Goal: Task Accomplishment & Management: Use online tool/utility

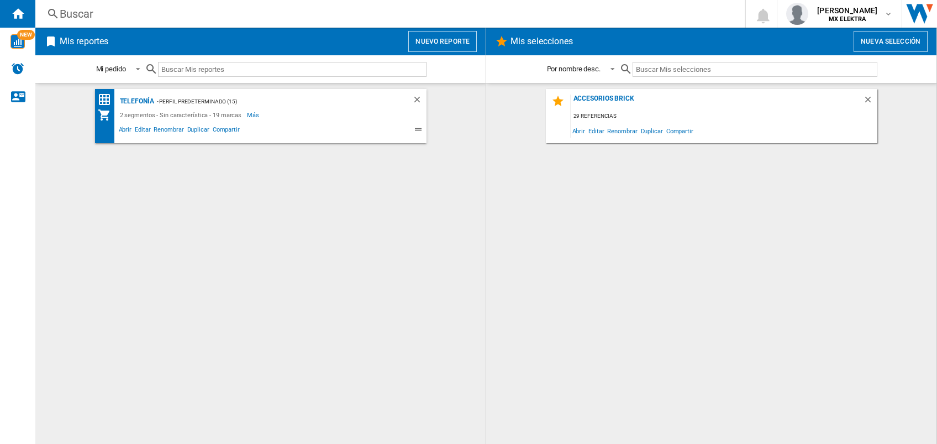
click at [900, 37] on button "Nueva selección" at bounding box center [890, 41] width 74 height 21
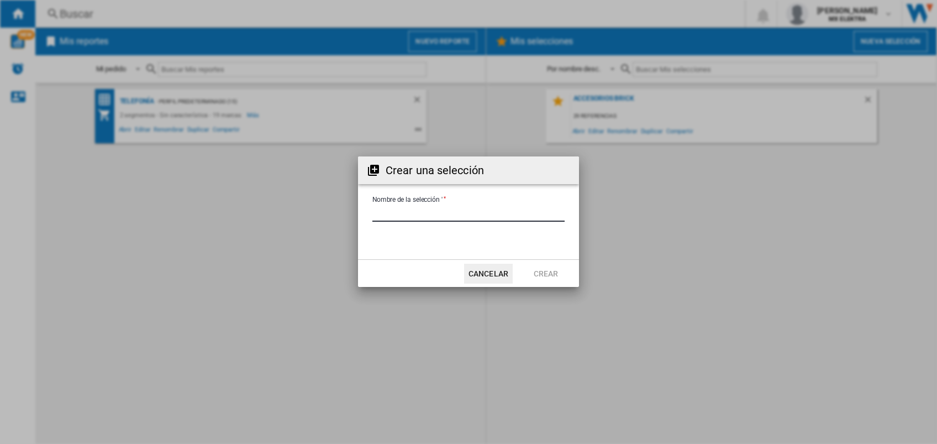
click at [443, 214] on input "Nombre de la selección '" at bounding box center [468, 213] width 192 height 17
type input "***"
click at [539, 274] on button "Crear" at bounding box center [545, 273] width 49 height 20
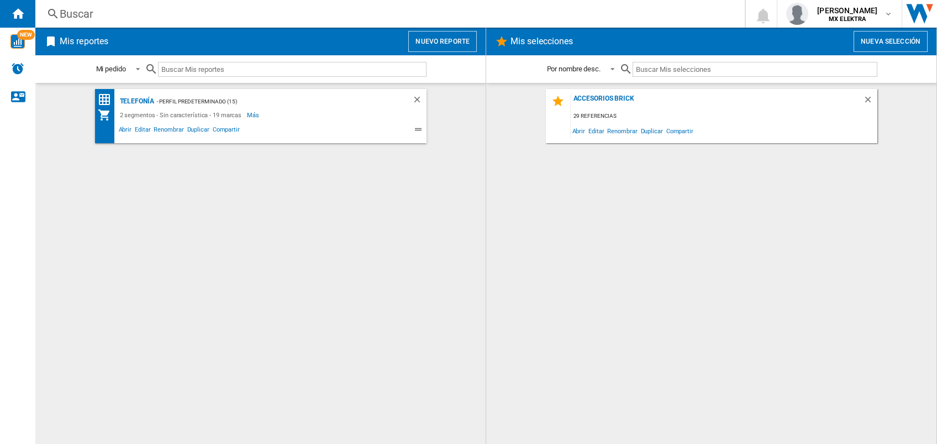
click at [551, 45] on h2 "Mis selecciones" at bounding box center [541, 41] width 67 height 21
click at [519, 45] on h2 "Mis selecciones" at bounding box center [541, 41] width 67 height 21
drag, startPoint x: 519, startPoint y: 45, endPoint x: 482, endPoint y: 136, distance: 98.6
click at [482, 136] on md-content "Telefonía - Perfil predeterminado (15) 2 segmentos - Sin característica - 19 ma…" at bounding box center [260, 263] width 450 height 361
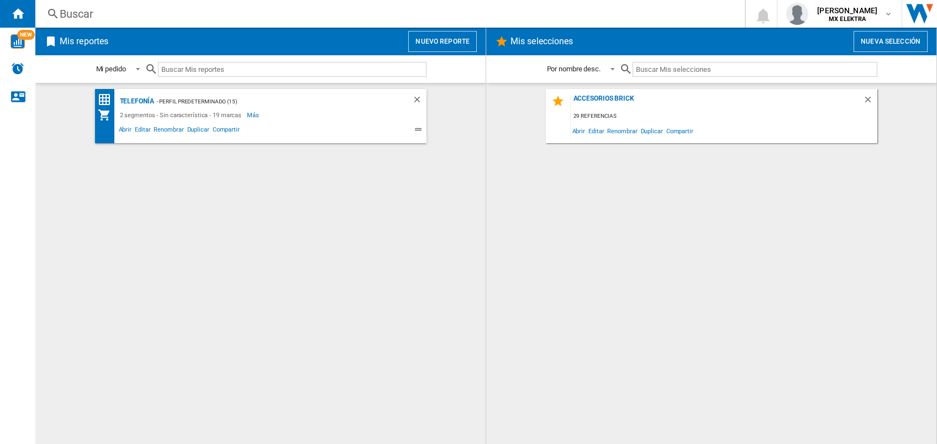
click at [82, 38] on h2 "Mis reportes" at bounding box center [83, 41] width 53 height 21
click at [140, 71] on span at bounding box center [134, 69] width 13 height 10
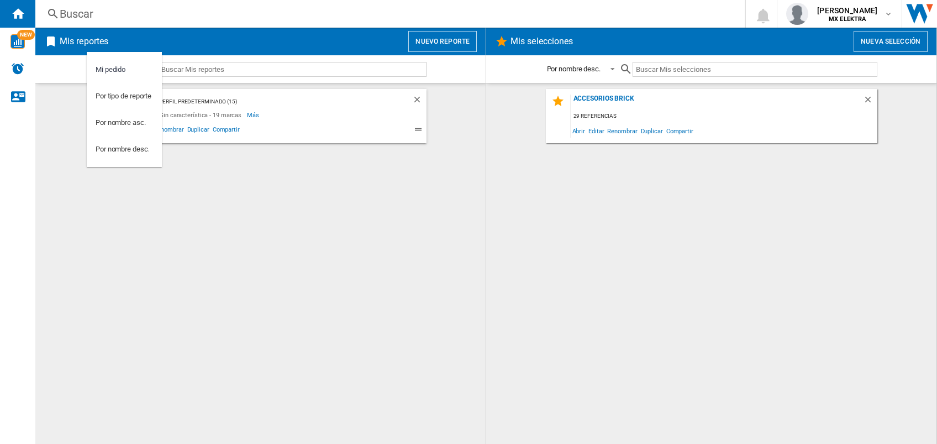
click at [189, 199] on md-backdrop at bounding box center [468, 222] width 937 height 444
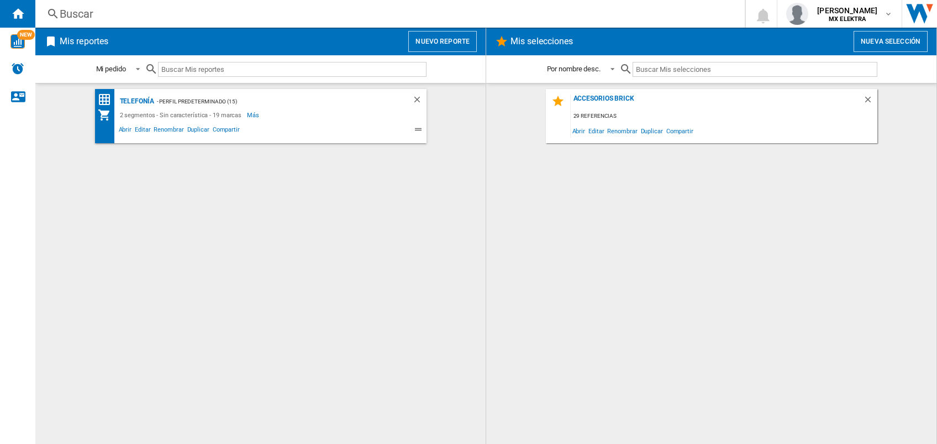
click at [531, 43] on h2 "Mis selecciones" at bounding box center [541, 41] width 67 height 21
click at [881, 38] on button "Nueva selección" at bounding box center [890, 41] width 74 height 21
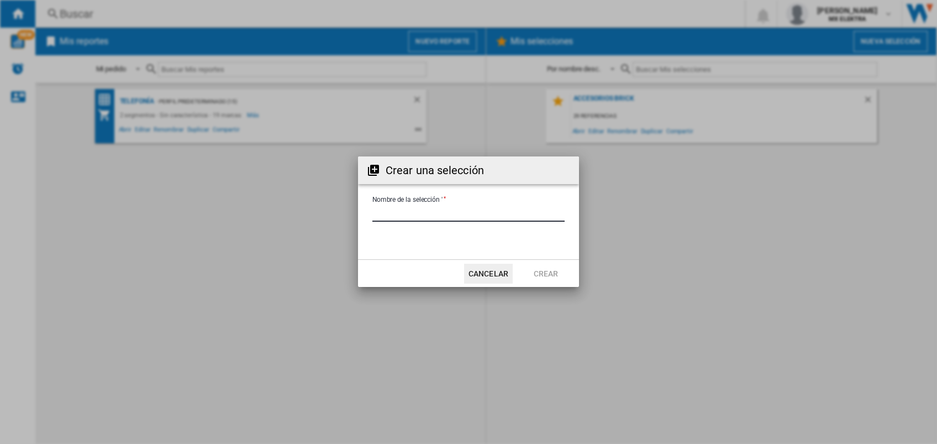
click at [415, 210] on input "Nombre de la selección '" at bounding box center [468, 213] width 192 height 17
type input "**"
click at [542, 269] on button "Crear" at bounding box center [545, 273] width 49 height 20
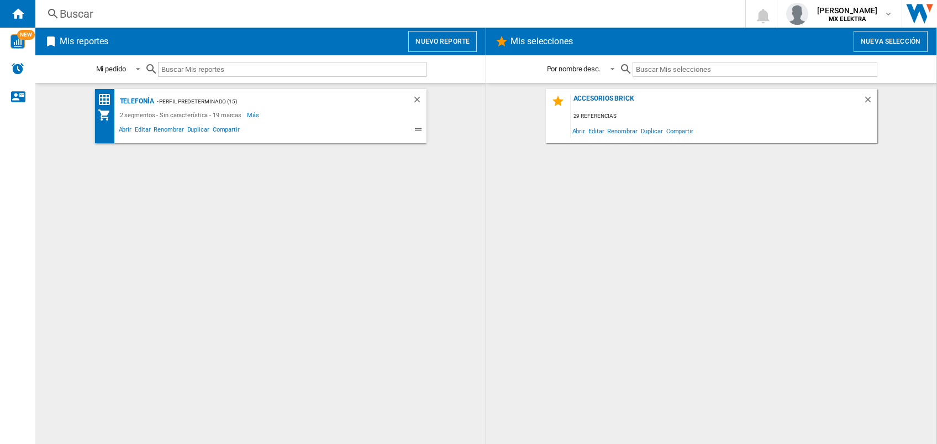
click at [809, 241] on div "Accesorios Brick 29 referencias Abrir Editar Renombrar Duplicar Compartir" at bounding box center [711, 263] width 428 height 349
click at [896, 43] on button "Nueva selección" at bounding box center [890, 41] width 74 height 21
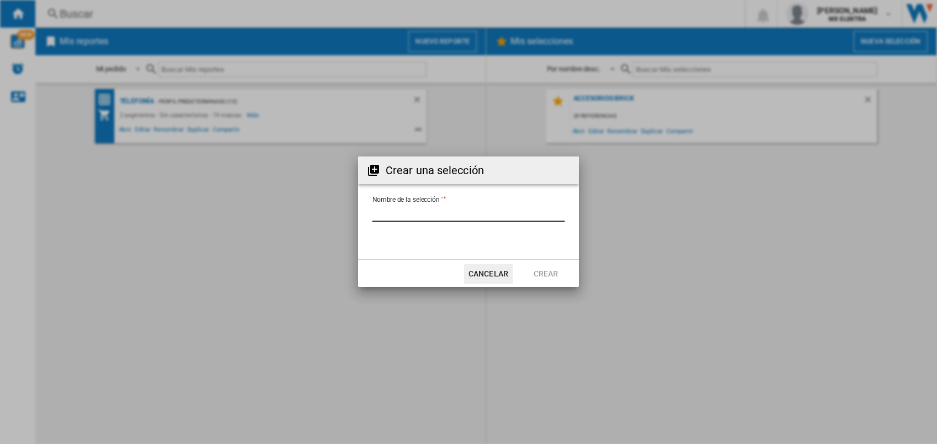
click at [450, 209] on input "Nombre de la selección '" at bounding box center [468, 213] width 192 height 17
type input "**"
click at [530, 272] on button "Crear" at bounding box center [545, 273] width 49 height 20
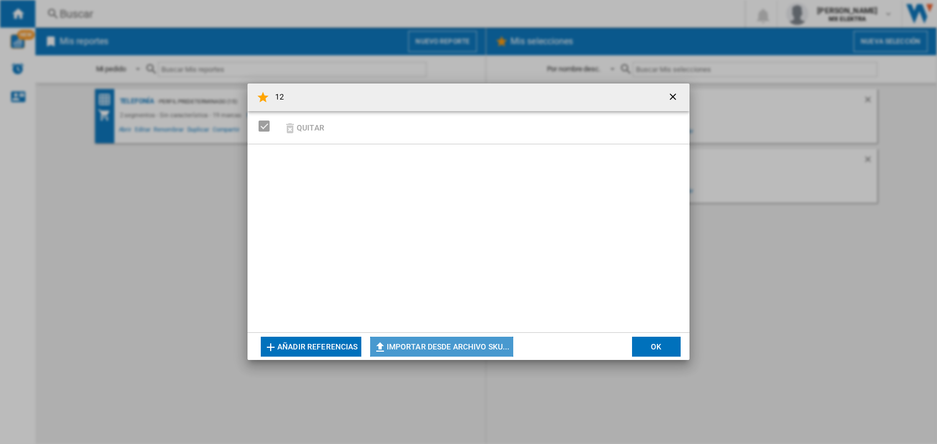
click at [438, 354] on button "Importar desde archivo SKU..." at bounding box center [441, 346] width 143 height 20
type input "**********"
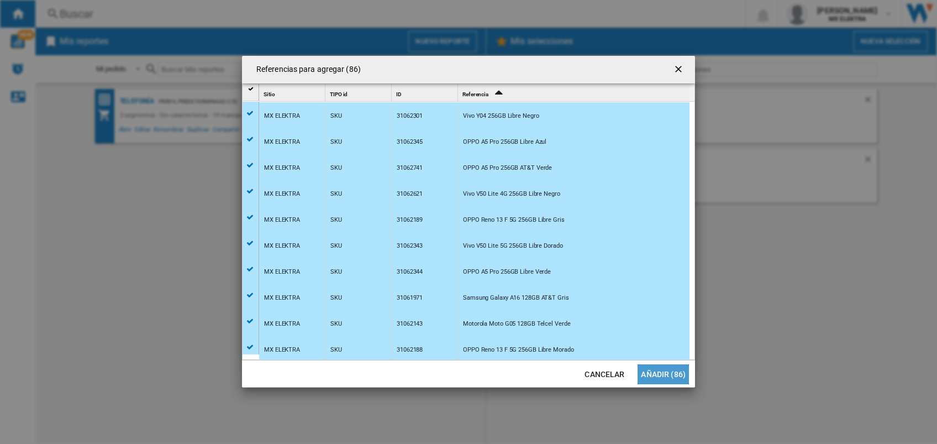
click at [650, 373] on button "Añadir (86)" at bounding box center [662, 374] width 51 height 20
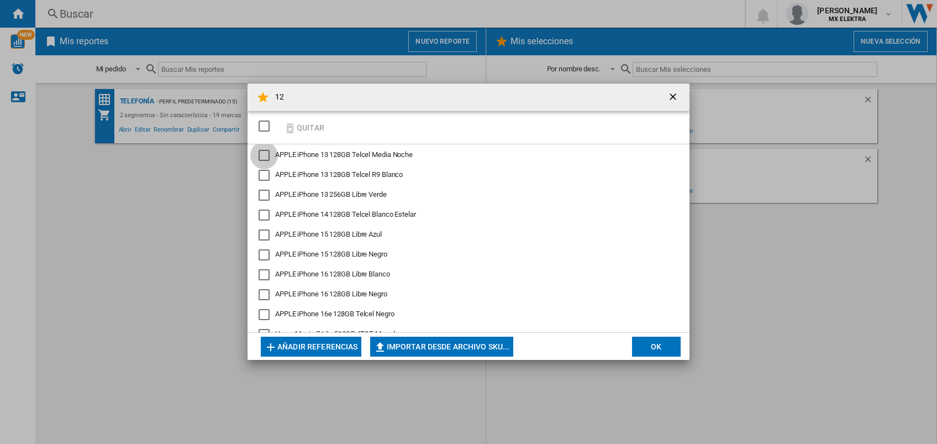
click at [268, 159] on div "APPLE iPhone 13 128GB Telcel Media Noche" at bounding box center [263, 155] width 11 height 11
click at [258, 177] on div "APPLE iPhone 13 128GB Telcel R9 Blanco" at bounding box center [263, 175] width 11 height 11
click at [265, 150] on div "APPLE iPhone 13 128GB Telcel Media Noche" at bounding box center [263, 155] width 11 height 11
click at [262, 170] on div "APPLE iPhone 13 128GB Telcel R9 Blanco" at bounding box center [263, 175] width 11 height 11
click at [658, 344] on button "OK" at bounding box center [656, 346] width 49 height 20
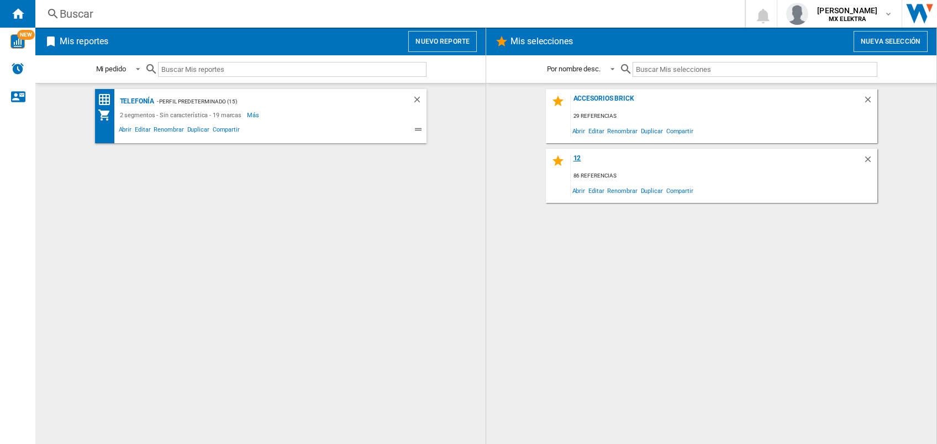
click at [585, 160] on div "12" at bounding box center [717, 161] width 292 height 15
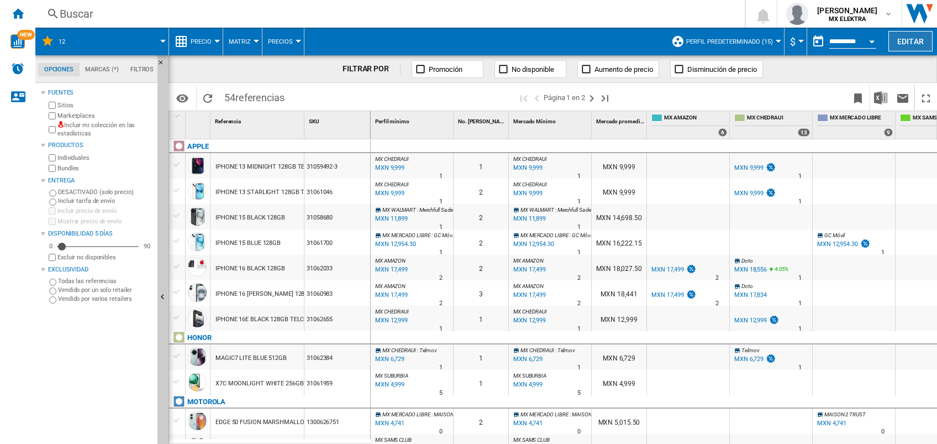
click at [912, 40] on button "Editar" at bounding box center [910, 41] width 44 height 20
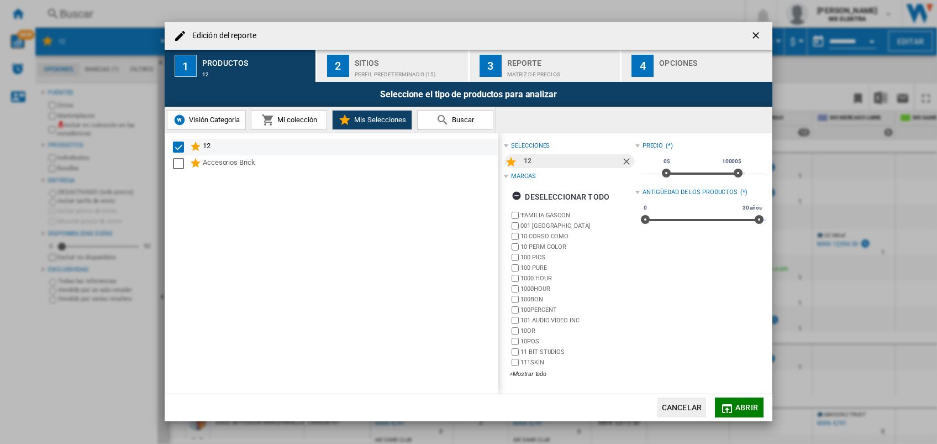
click at [206, 141] on div "12" at bounding box center [350, 146] width 294 height 13
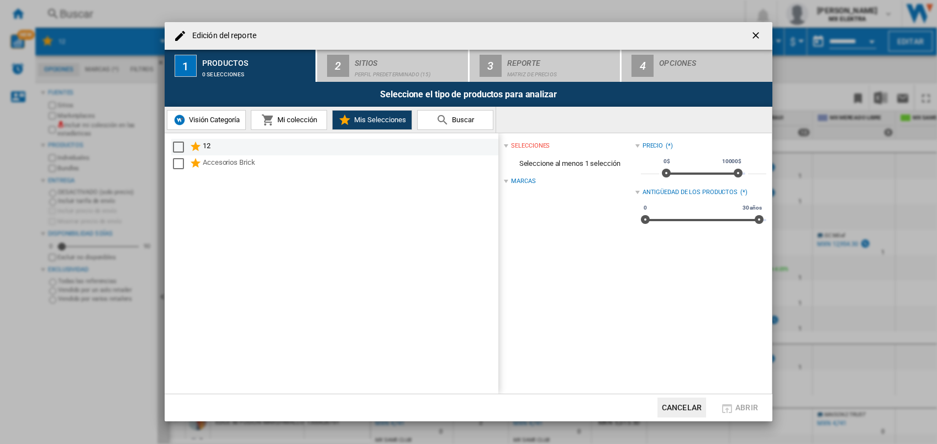
click at [174, 149] on div "Select" at bounding box center [178, 146] width 11 height 11
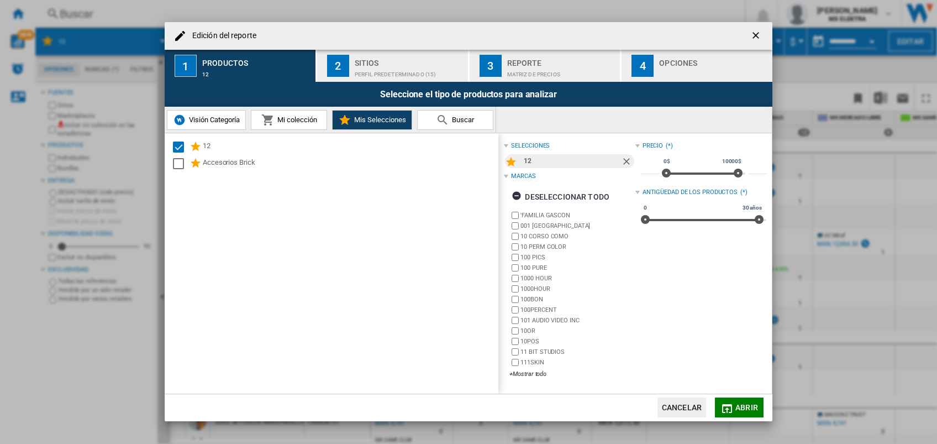
click at [294, 119] on span "Mi colección" at bounding box center [296, 119] width 43 height 8
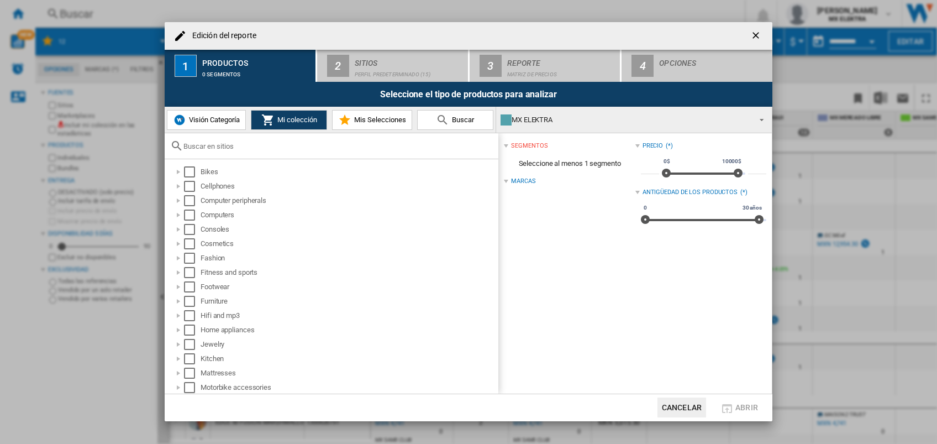
click at [501, 180] on div "segmentos Seleccione al menos 1 segmento Marcas Precio (*) * 0$ 10000$ 0$ 10000…" at bounding box center [634, 263] width 273 height 260
click at [749, 36] on button "button" at bounding box center [757, 36] width 22 height 22
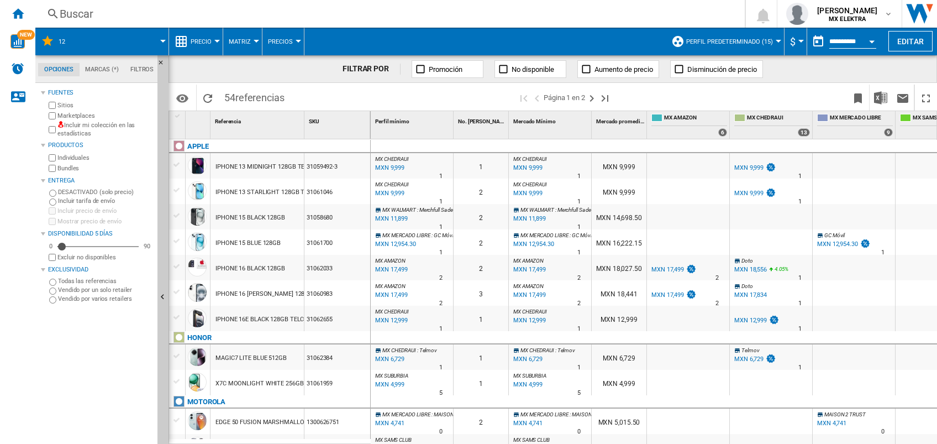
scroll to position [6, 0]
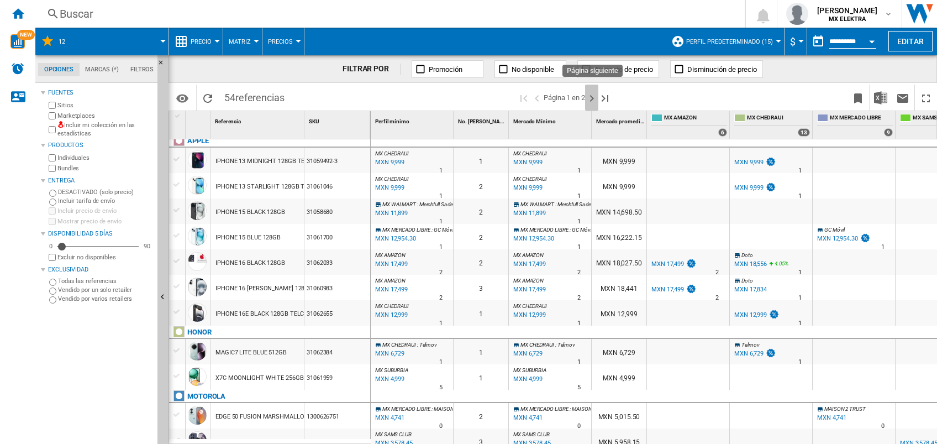
click at [592, 98] on ng-md-icon "Página siguiente" at bounding box center [591, 98] width 13 height 13
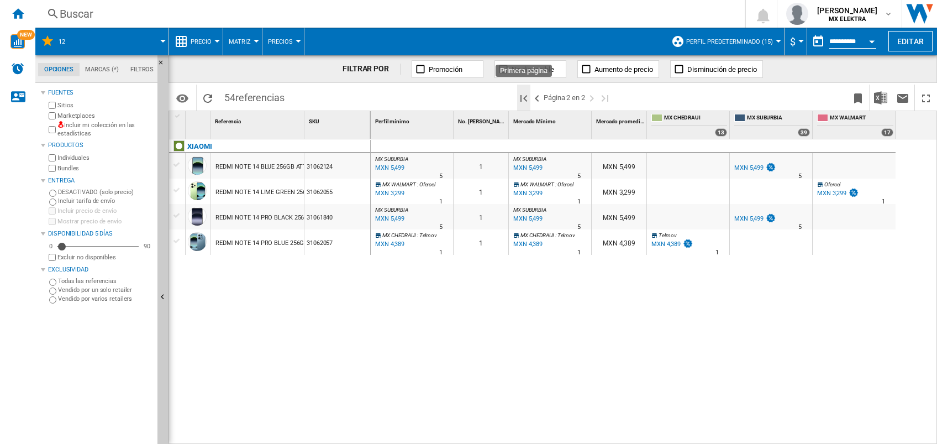
click at [529, 93] on ng-md-icon "Primera página" at bounding box center [523, 98] width 13 height 13
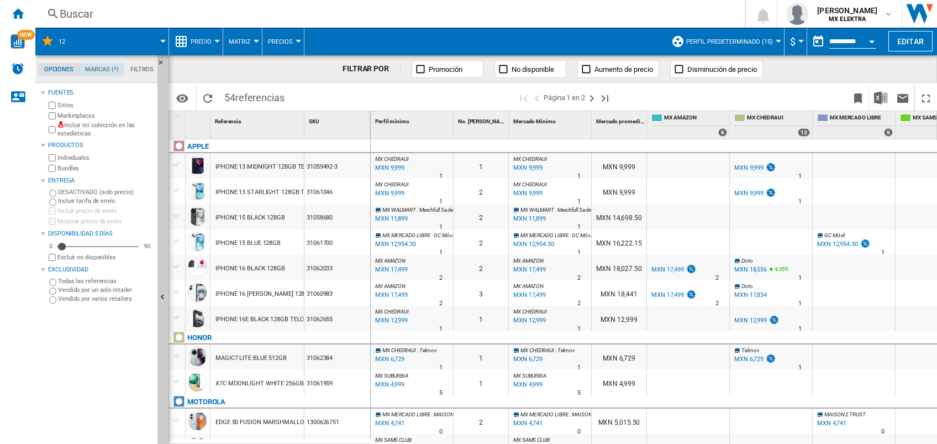
click at [90, 66] on md-tab-item "Marcas (*)" at bounding box center [102, 69] width 45 height 13
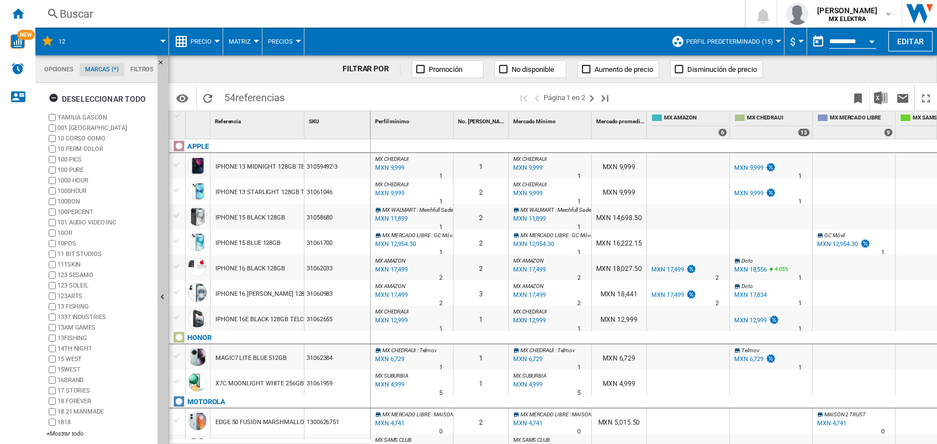
scroll to position [42, 0]
click at [151, 71] on md-tab-item "Filtros" at bounding box center [141, 69] width 35 height 13
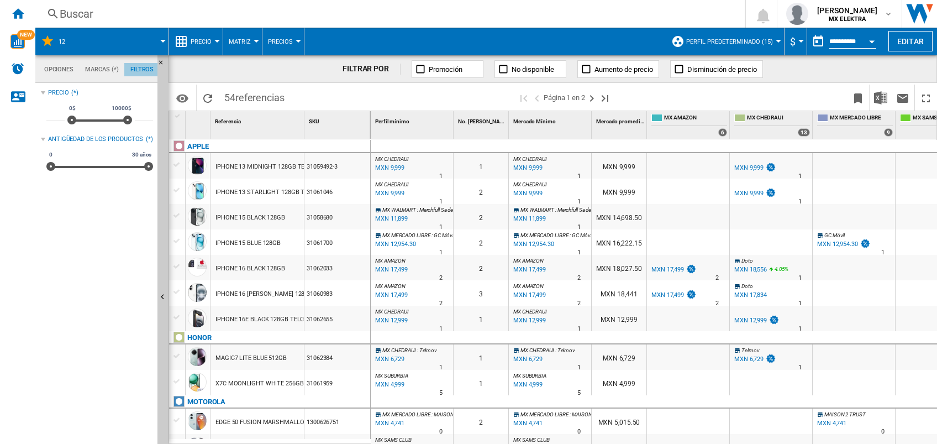
scroll to position [71, 0]
click at [58, 69] on md-tab-item "Opciones" at bounding box center [58, 69] width 41 height 13
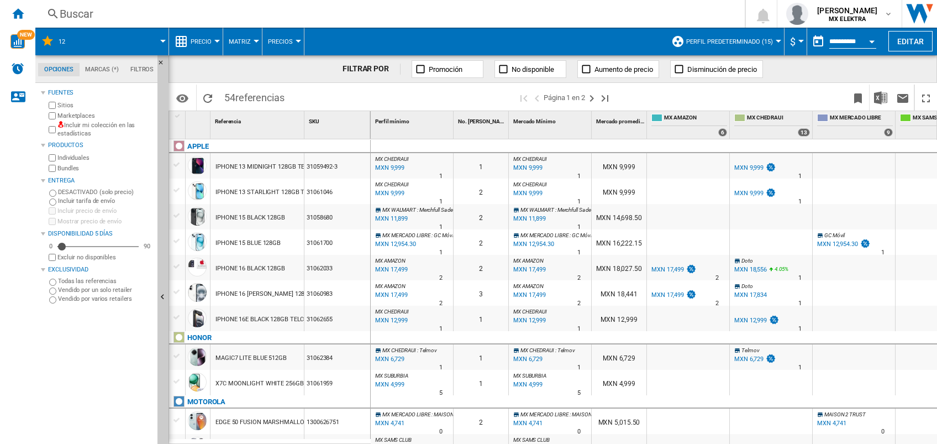
scroll to position [0, 38]
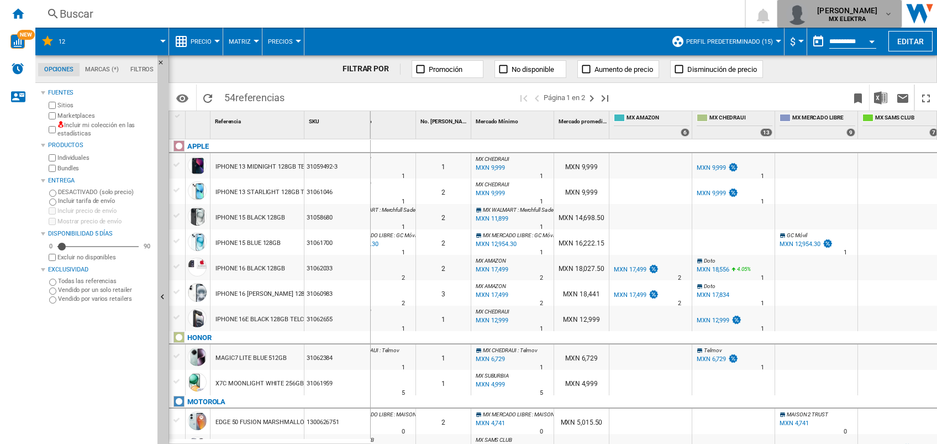
click at [888, 13] on md-icon "button" at bounding box center [888, 13] width 9 height 9
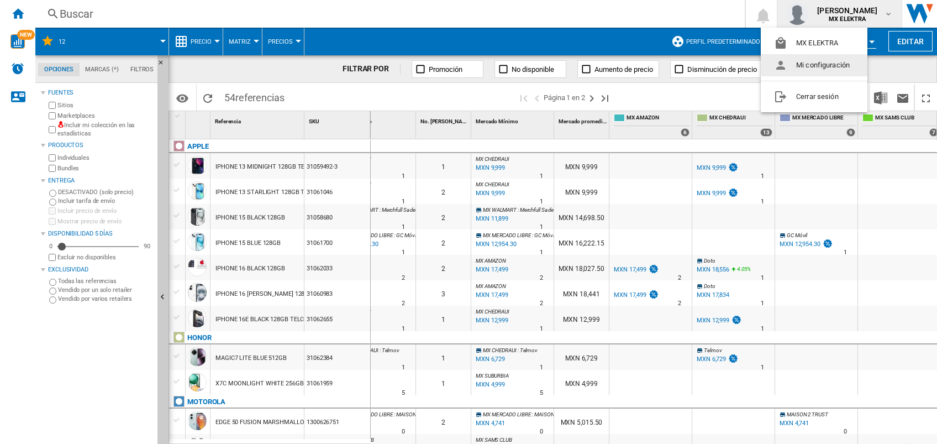
click at [842, 63] on button "Mi configuración" at bounding box center [814, 65] width 107 height 22
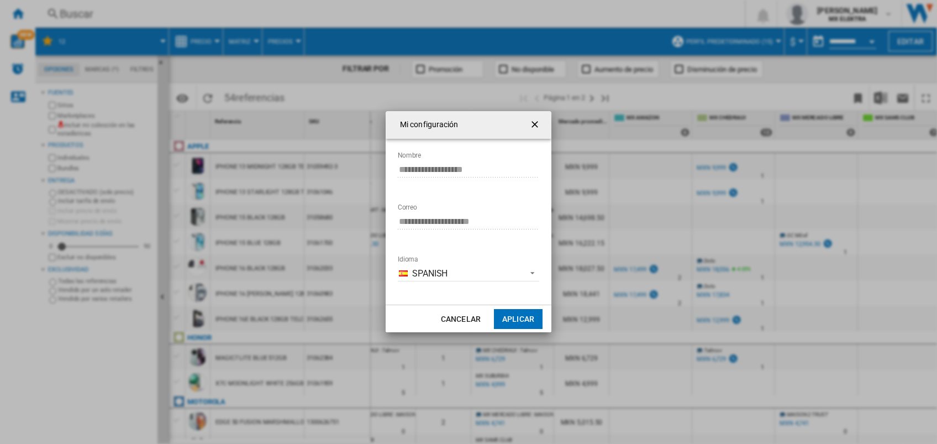
click at [535, 119] on ng-md-icon "getI18NText('BUTTONS.CLOSE_DIALOG')" at bounding box center [535, 125] width 13 height 13
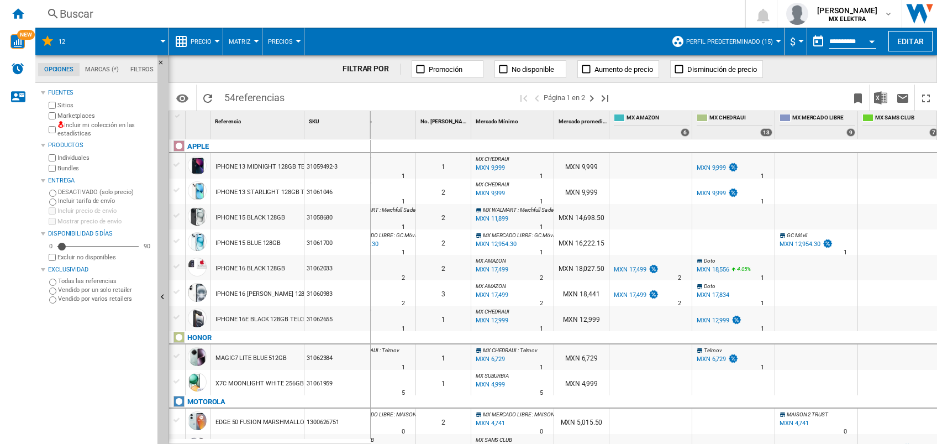
scroll to position [0, 49]
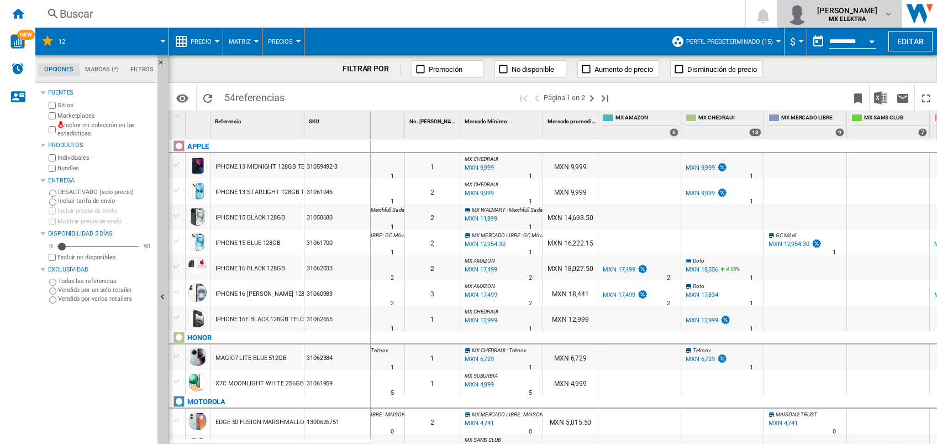
click at [888, 7] on div "paola gomez sanchez MX ELEKTRA" at bounding box center [839, 14] width 107 height 22
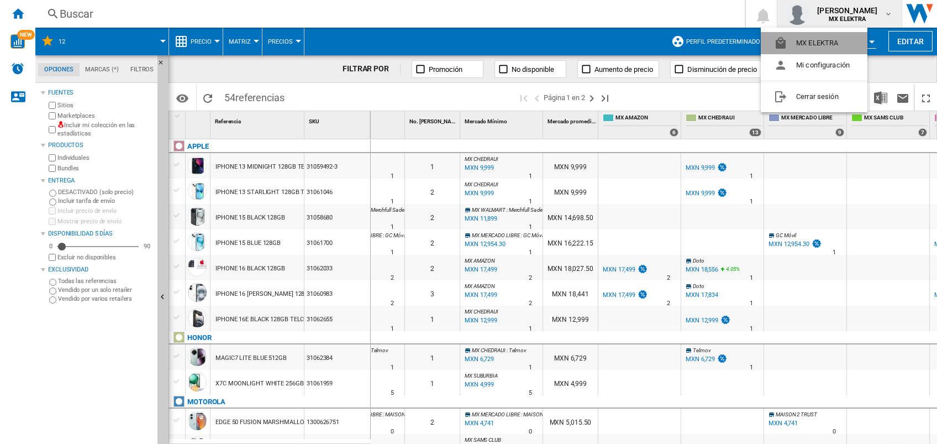
click at [848, 44] on button "MX ELEKTRA" at bounding box center [814, 43] width 107 height 22
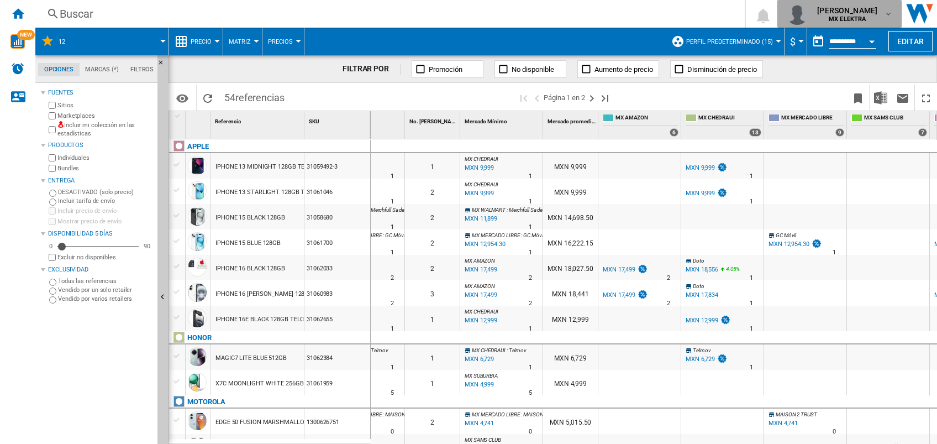
click at [887, 9] on md-icon "button" at bounding box center [888, 13] width 9 height 9
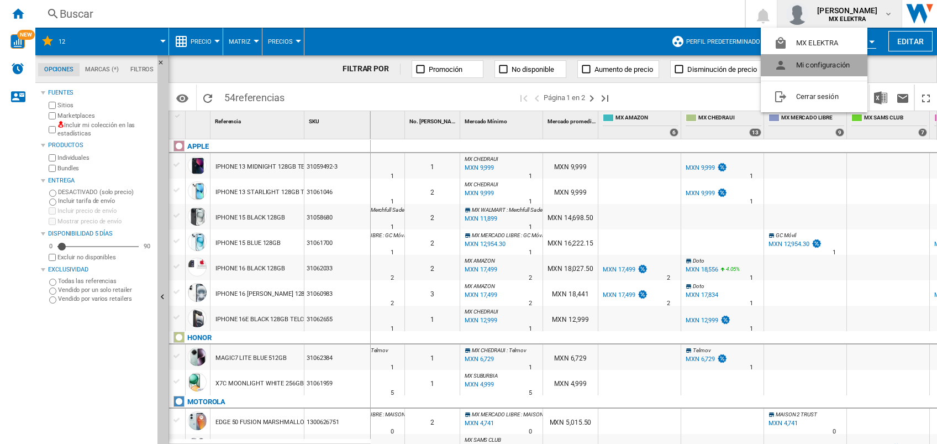
click at [830, 67] on button "Mi configuración" at bounding box center [814, 65] width 107 height 22
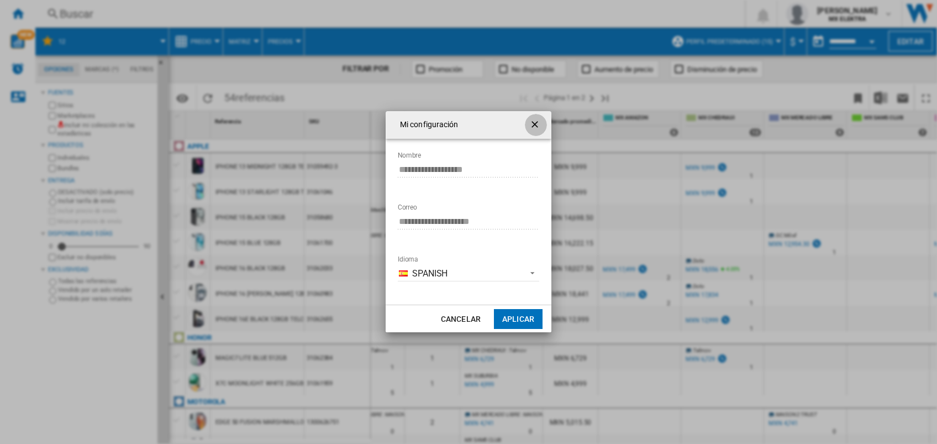
click at [540, 123] on ng-md-icon "getI18NText('BUTTONS.CLOSE_DIALOG')" at bounding box center [535, 125] width 13 height 13
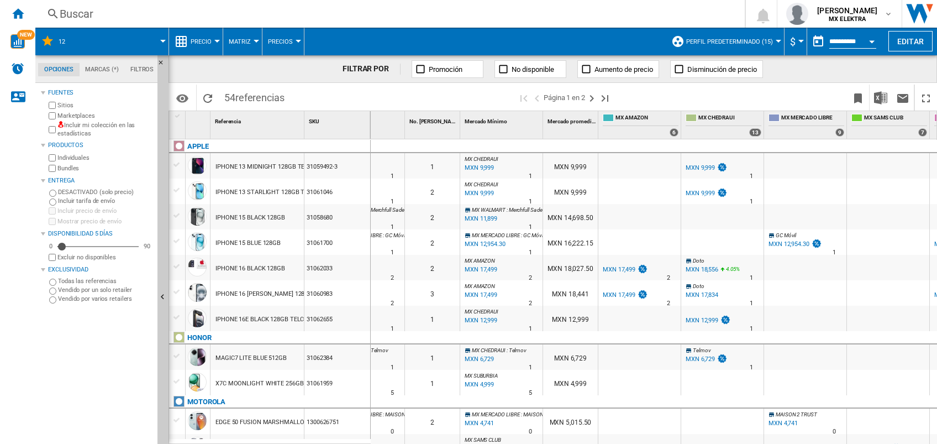
click at [769, 43] on span "Perfil predeterminado (15)" at bounding box center [729, 41] width 87 height 7
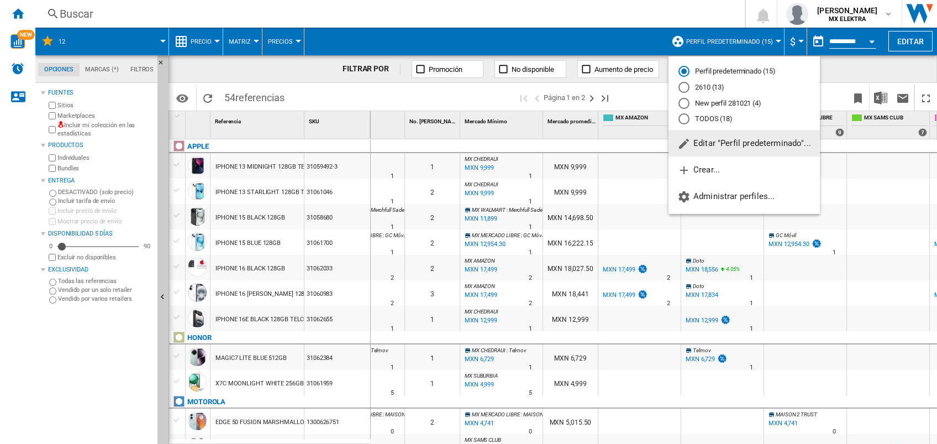
click at [745, 142] on span "Editar "Perfil predeterminado"..." at bounding box center [744, 143] width 134 height 10
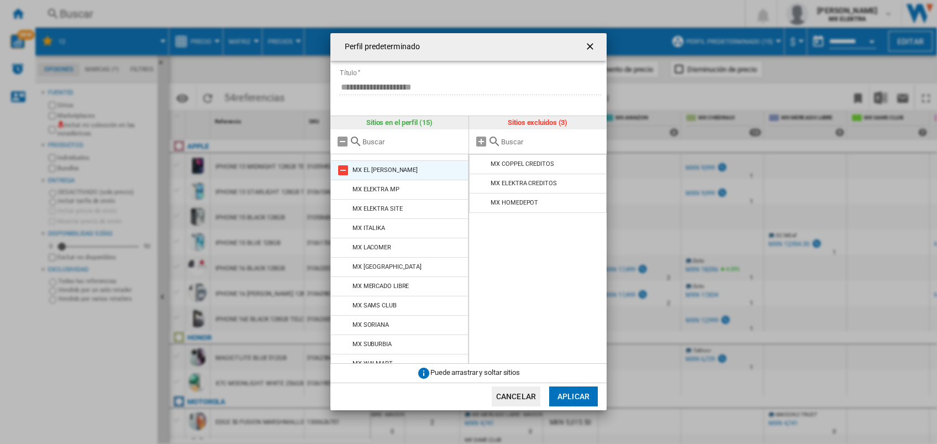
scroll to position [82, 0]
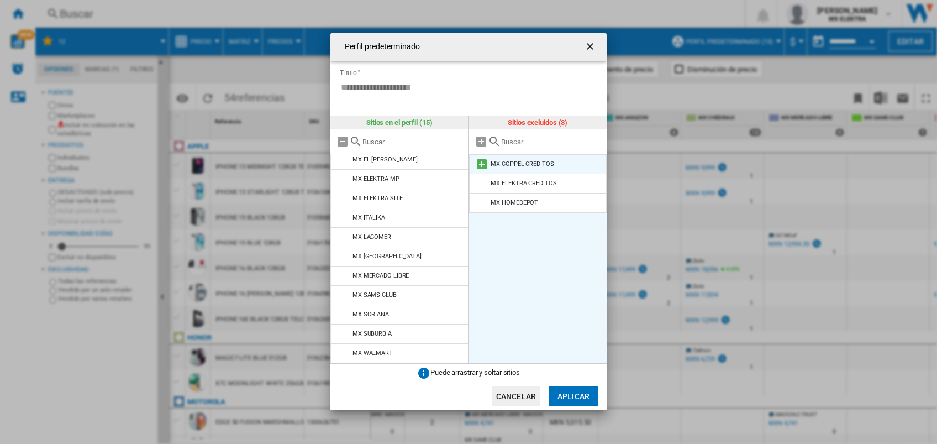
click at [494, 164] on div "MX COPPEL CREDITOS" at bounding box center [521, 163] width 63 height 7
click at [478, 164] on md-icon at bounding box center [481, 163] width 13 height 13
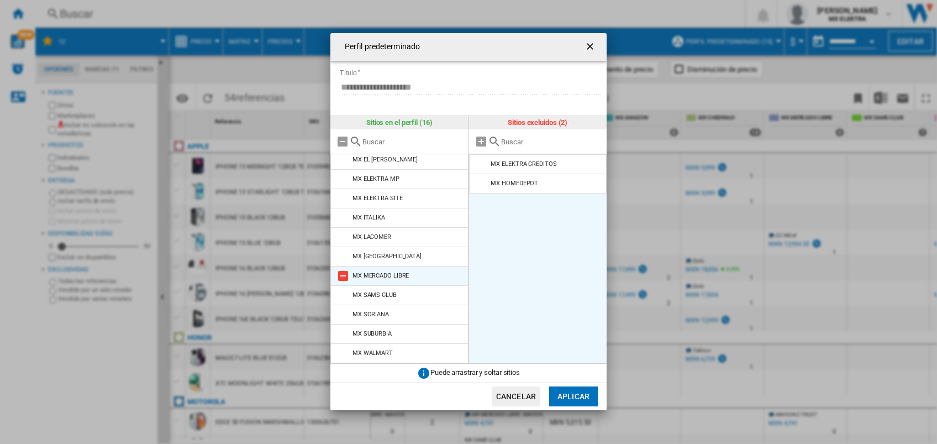
scroll to position [101, 0]
click at [566, 393] on button "Aplicar" at bounding box center [573, 396] width 49 height 20
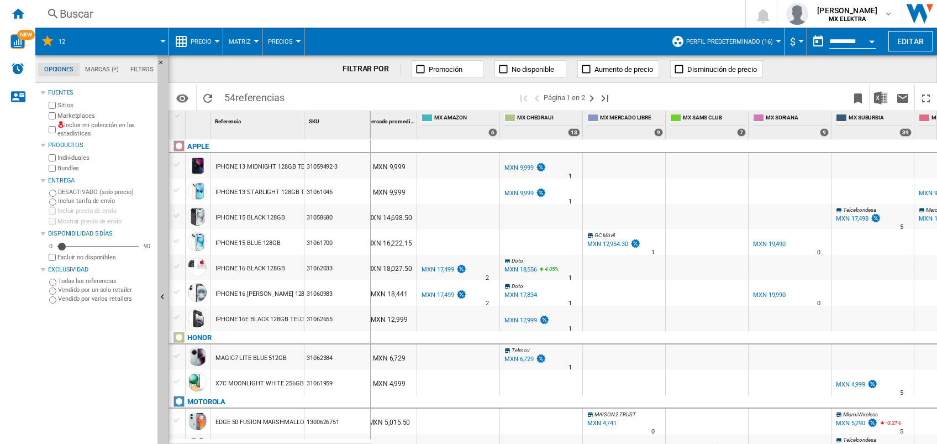
scroll to position [0, 295]
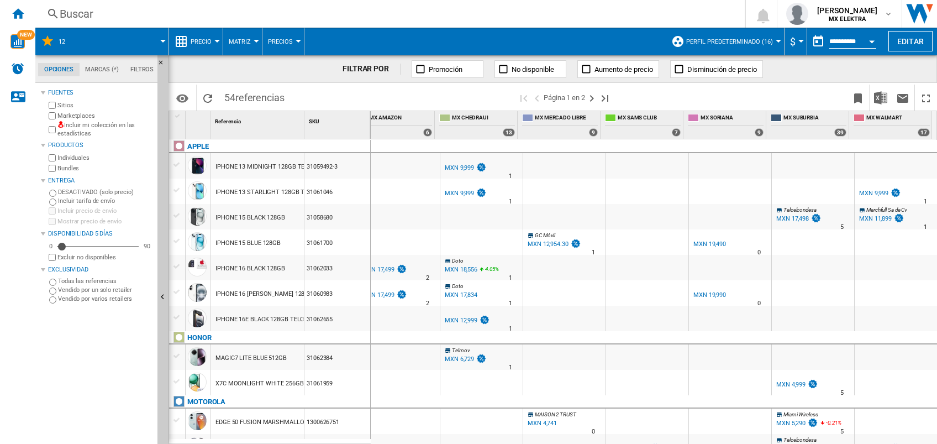
click at [772, 39] on button "Perfil predeterminado (16)" at bounding box center [732, 42] width 92 height 28
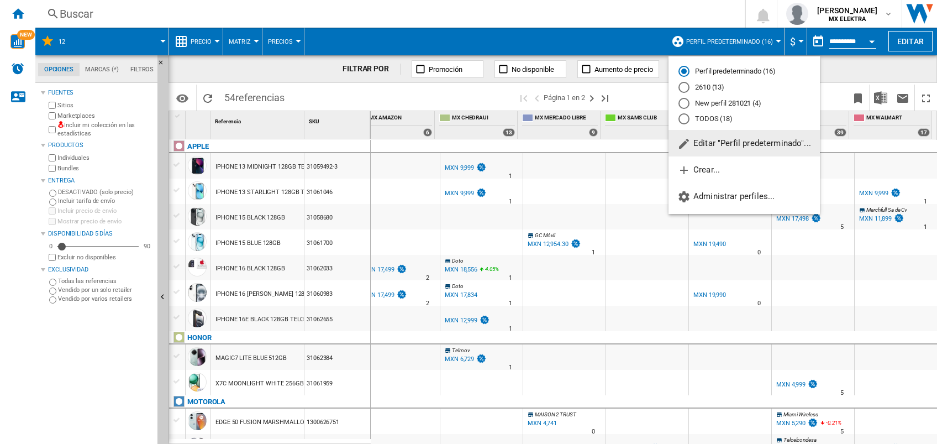
click at [730, 141] on span "Editar "Perfil predeterminado"..." at bounding box center [744, 143] width 134 height 10
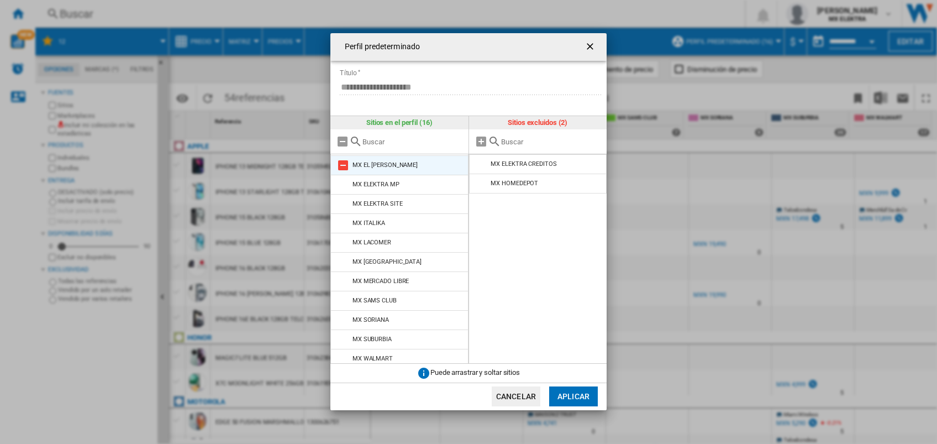
scroll to position [101, 0]
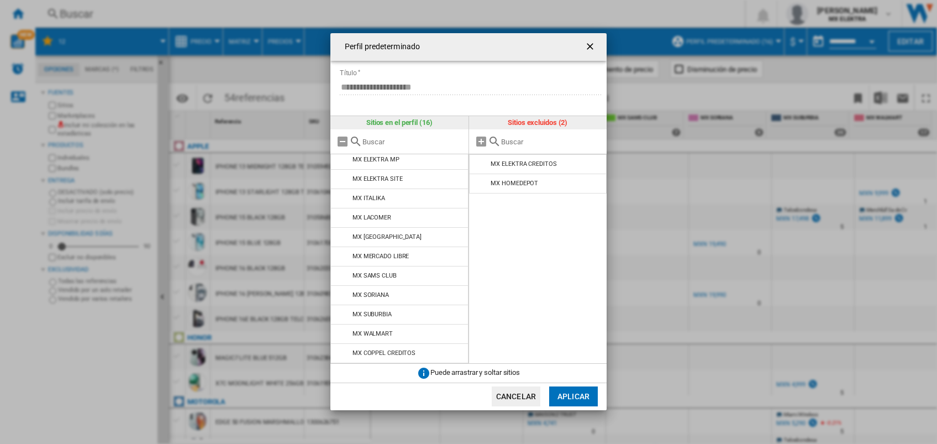
click at [502, 141] on input "Perfil predeterminado ..." at bounding box center [551, 142] width 101 height 8
type input "C"
click at [564, 393] on button "Aplicar" at bounding box center [573, 396] width 49 height 20
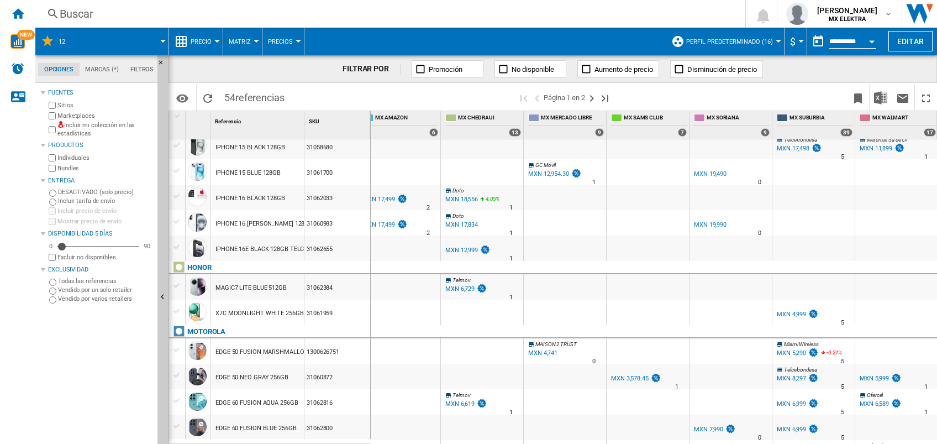
scroll to position [0, 0]
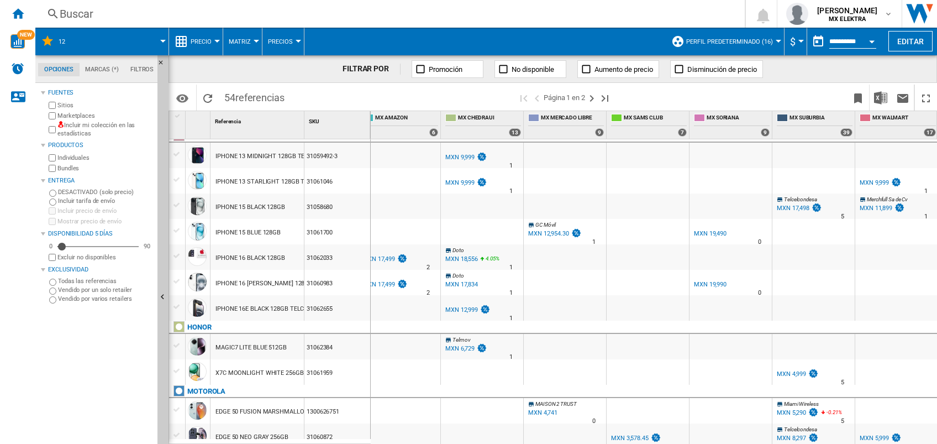
click at [62, 40] on span "12" at bounding box center [62, 41] width 7 height 7
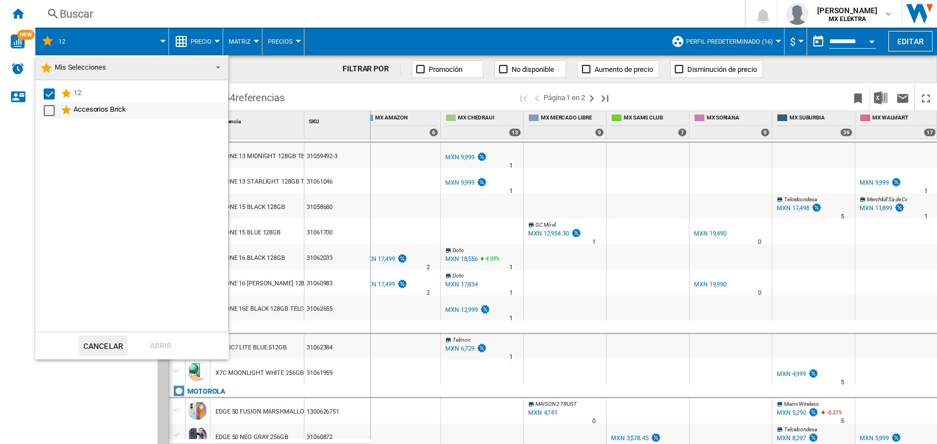
click at [89, 109] on div "Accesorios Brick" at bounding box center [149, 110] width 153 height 13
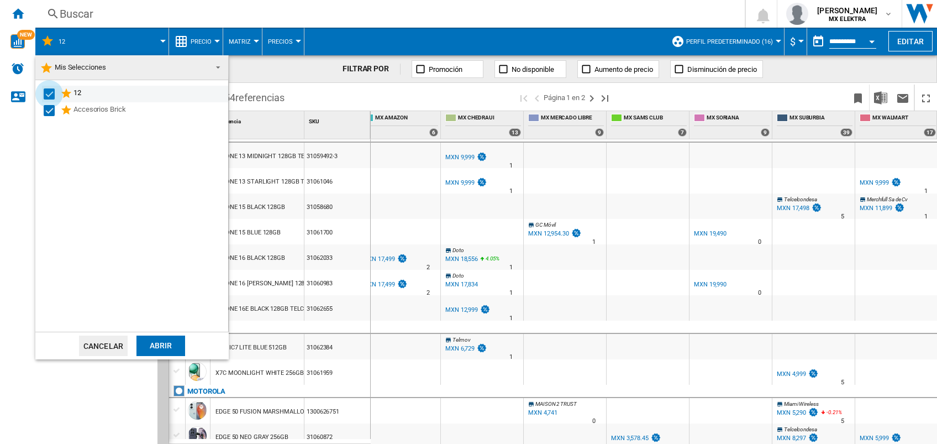
click at [49, 92] on div "Select" at bounding box center [49, 93] width 11 height 11
click at [153, 351] on div "Abrir" at bounding box center [160, 345] width 49 height 20
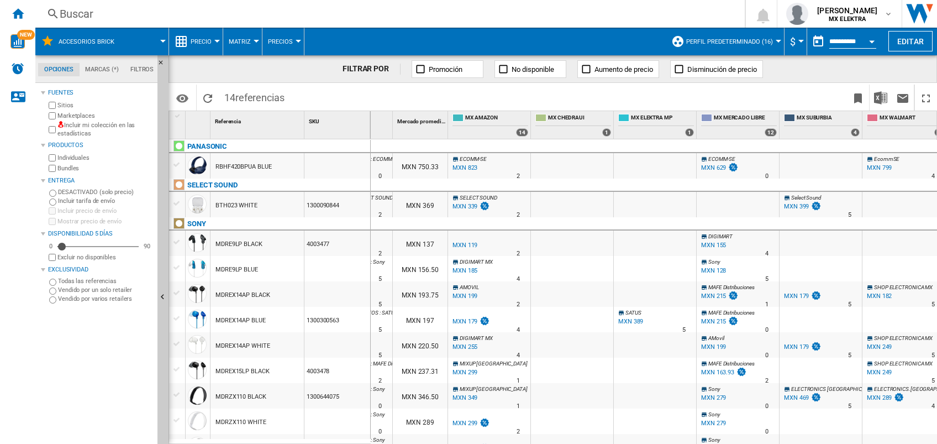
scroll to position [0, 212]
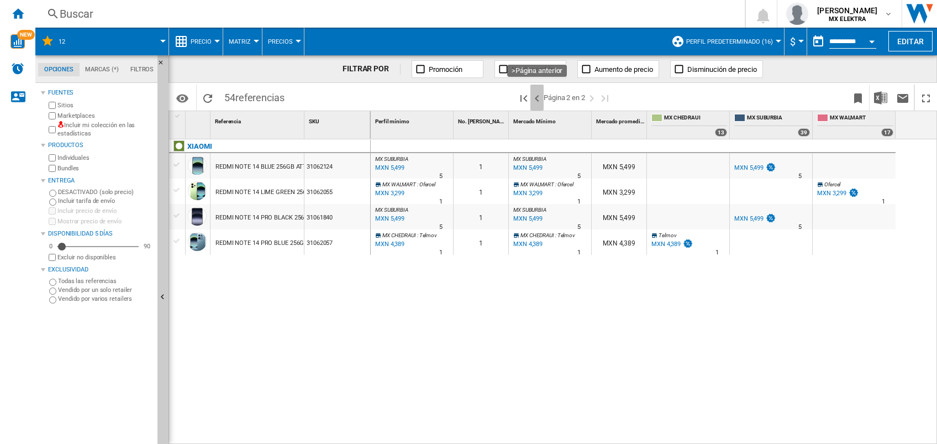
click at [536, 88] on button ">Página anterior" at bounding box center [536, 98] width 13 height 26
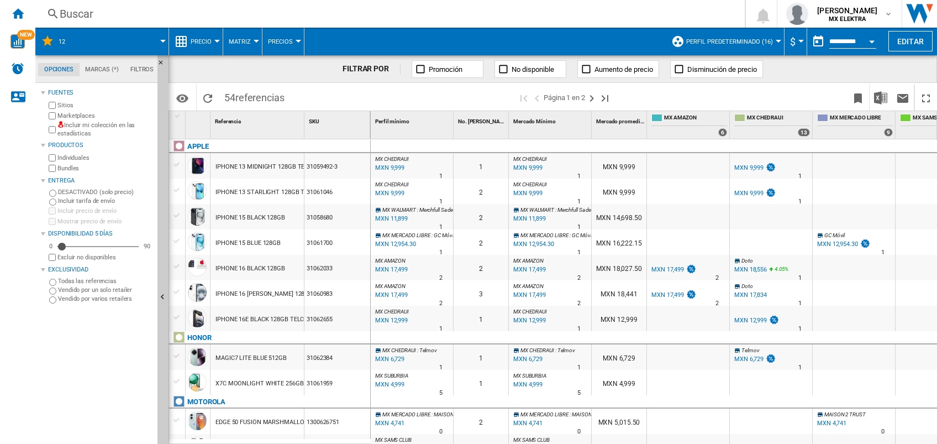
click at [60, 35] on button "12" at bounding box center [68, 42] width 18 height 28
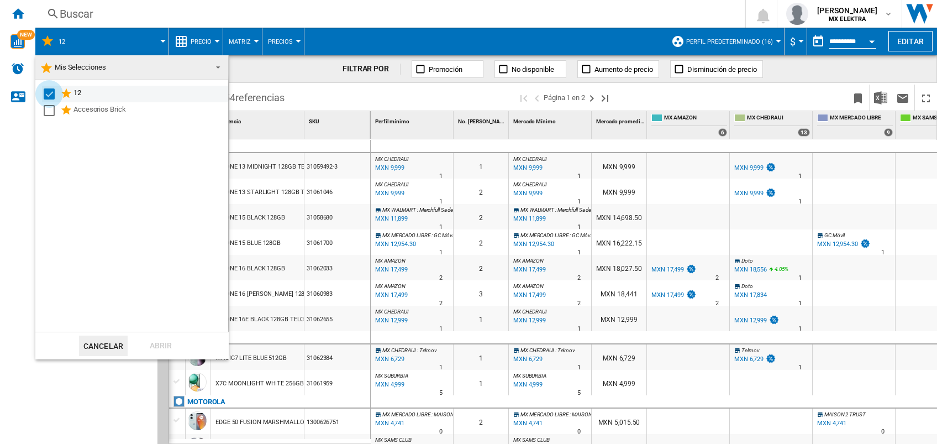
click at [45, 93] on div "Select" at bounding box center [49, 93] width 11 height 11
click at [57, 96] on md-checkbox "Select" at bounding box center [52, 93] width 17 height 13
click at [107, 344] on button "Cancelar" at bounding box center [103, 345] width 49 height 20
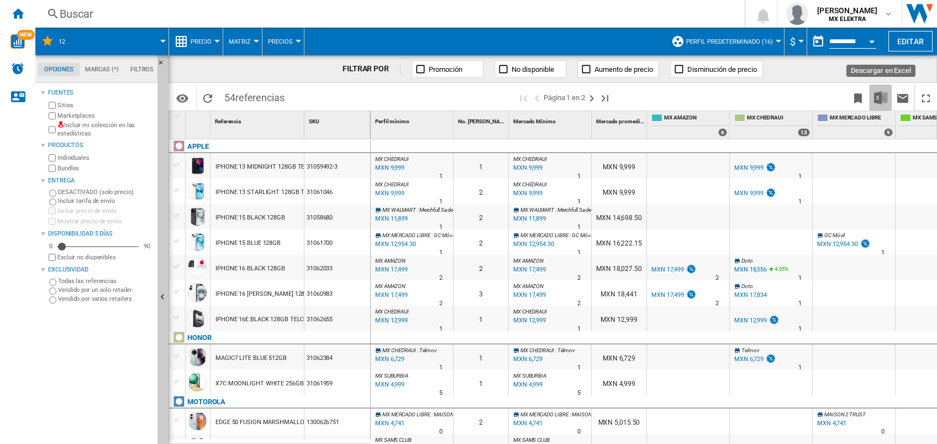
click at [880, 102] on img "Descargar en Excel" at bounding box center [880, 97] width 13 height 13
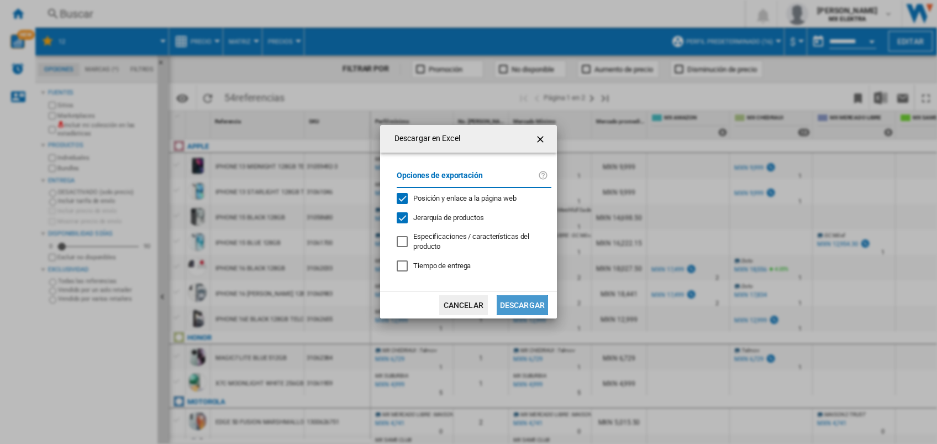
click at [510, 311] on button "Descargar" at bounding box center [522, 305] width 51 height 20
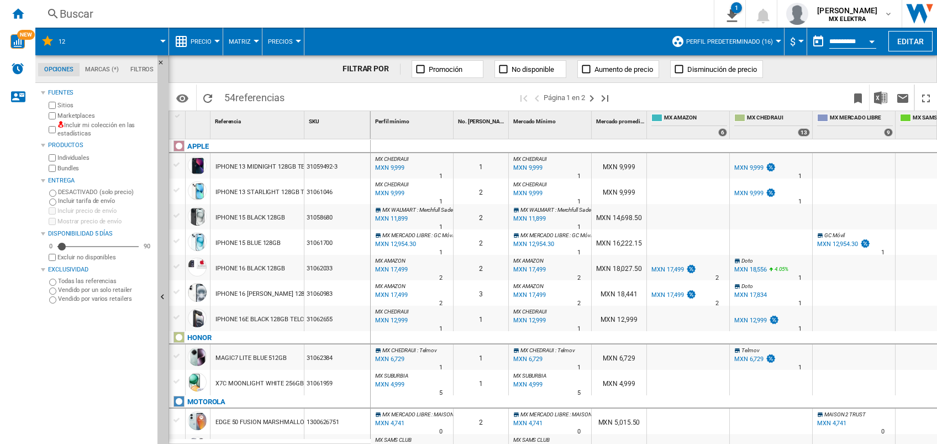
click at [878, 146] on div at bounding box center [853, 146] width 83 height 13
click at [255, 39] on button "Matriz" at bounding box center [243, 42] width 28 height 28
click at [241, 67] on span "Matriz" at bounding box center [244, 69] width 24 height 10
click at [250, 37] on button "Matriz" at bounding box center [243, 42] width 28 height 28
click at [242, 97] on span "Clasificación" at bounding box center [257, 95] width 50 height 10
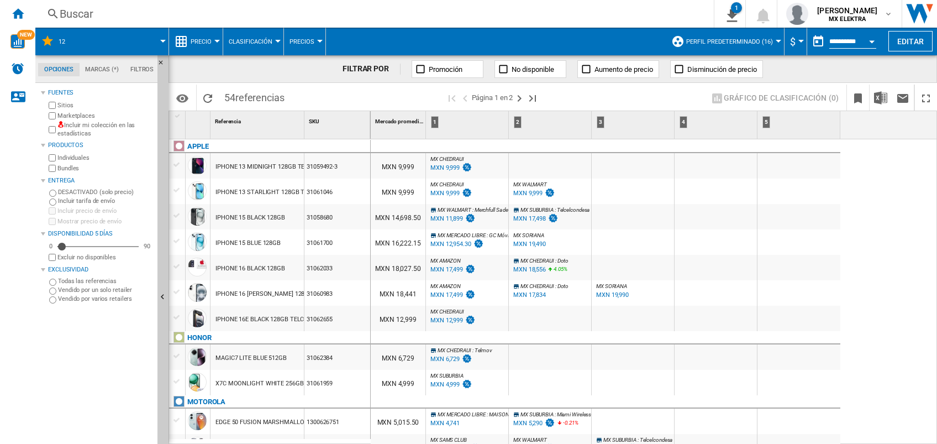
scroll to position [25, 0]
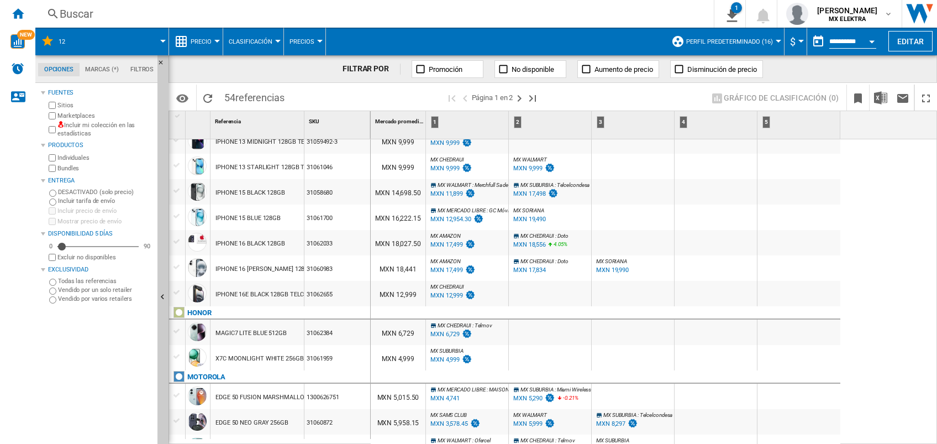
click at [269, 42] on span "Clasificación" at bounding box center [251, 41] width 44 height 7
click at [252, 66] on span "Matriz" at bounding box center [244, 69] width 24 height 10
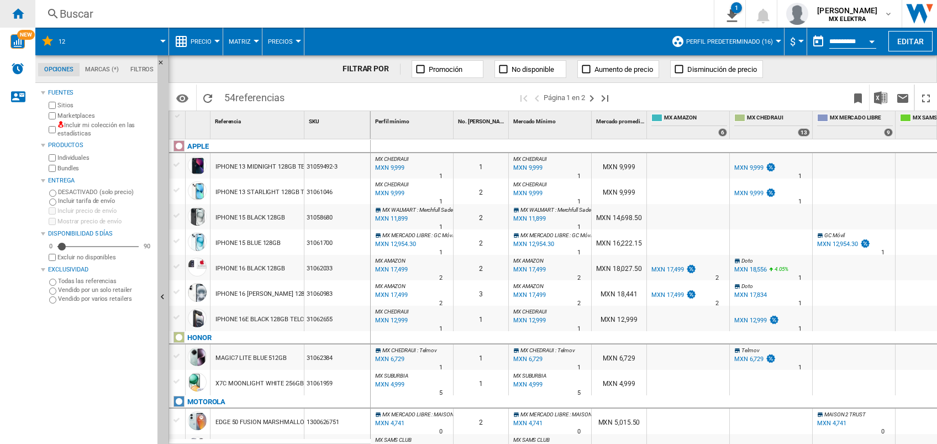
click at [15, 10] on ng-md-icon "Inicio" at bounding box center [17, 13] width 13 height 13
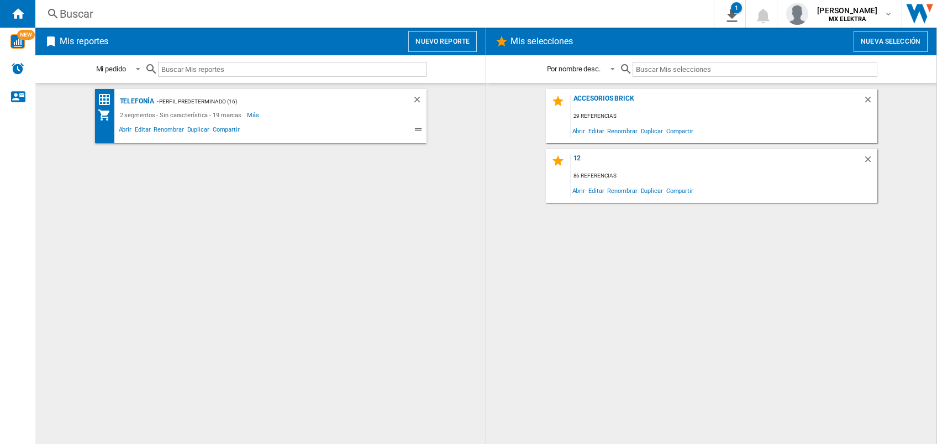
click at [197, 100] on div "- Perfil predeterminado (16)" at bounding box center [272, 101] width 236 height 14
click at [126, 102] on div "Telefonía" at bounding box center [135, 101] width 37 height 14
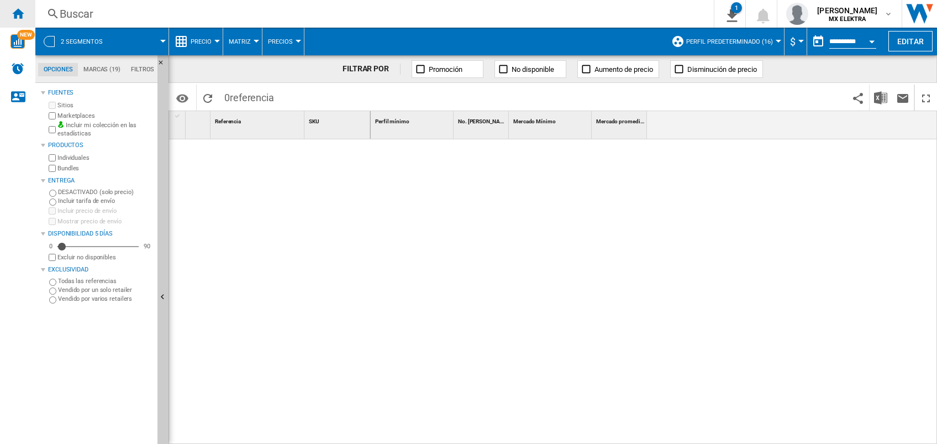
click at [20, 15] on ng-md-icon "Inicio" at bounding box center [17, 13] width 13 height 13
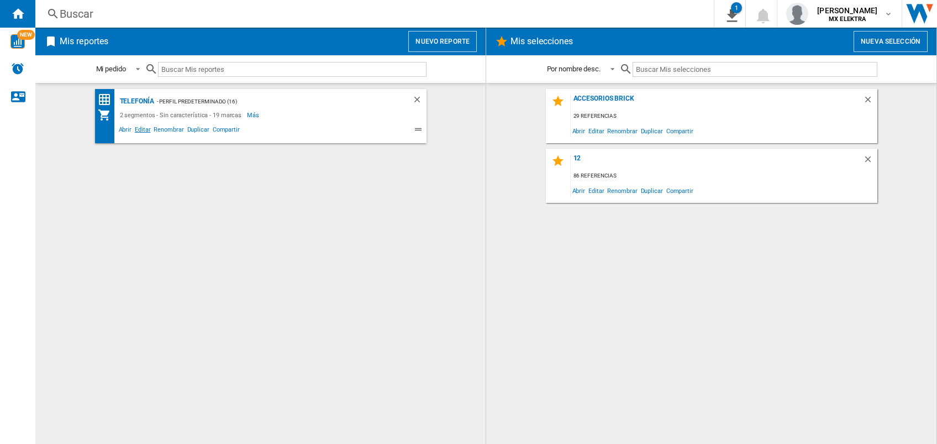
click at [143, 126] on span "Editar" at bounding box center [142, 130] width 19 height 13
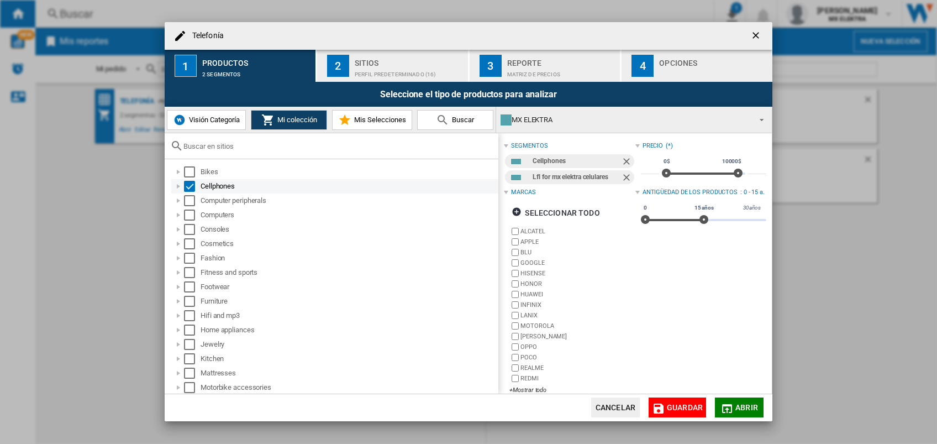
click at [181, 188] on div "Telefonía 1 ..." at bounding box center [178, 186] width 11 height 11
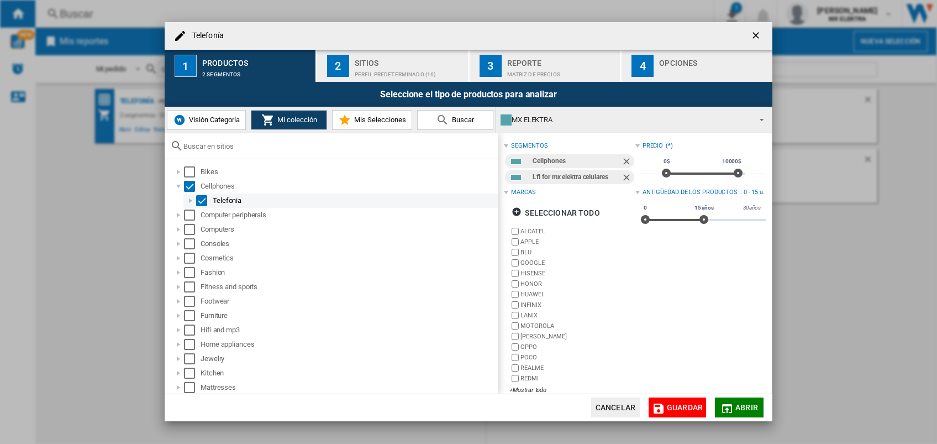
click at [191, 199] on div "Telefonía 1 ..." at bounding box center [190, 200] width 11 height 11
click at [203, 215] on div "Telefonía 1 ..." at bounding box center [202, 214] width 11 height 11
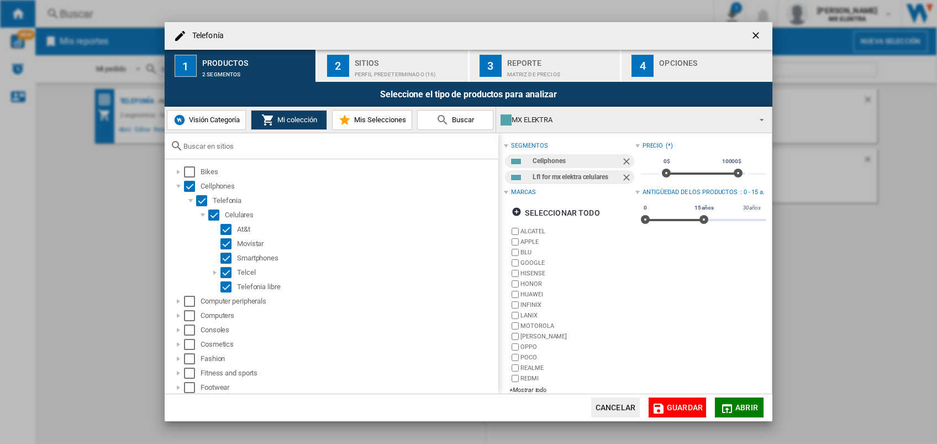
click at [363, 117] on span "Mis Selecciones" at bounding box center [378, 119] width 55 height 8
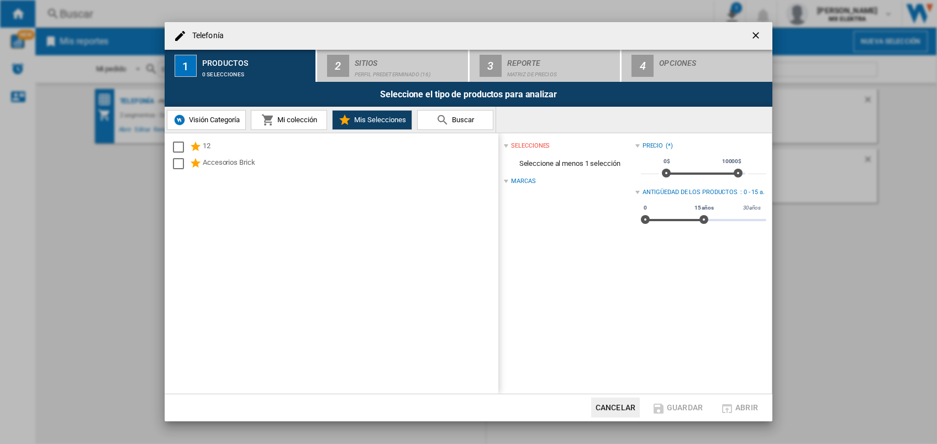
click at [276, 120] on span "Mi colección" at bounding box center [296, 119] width 43 height 8
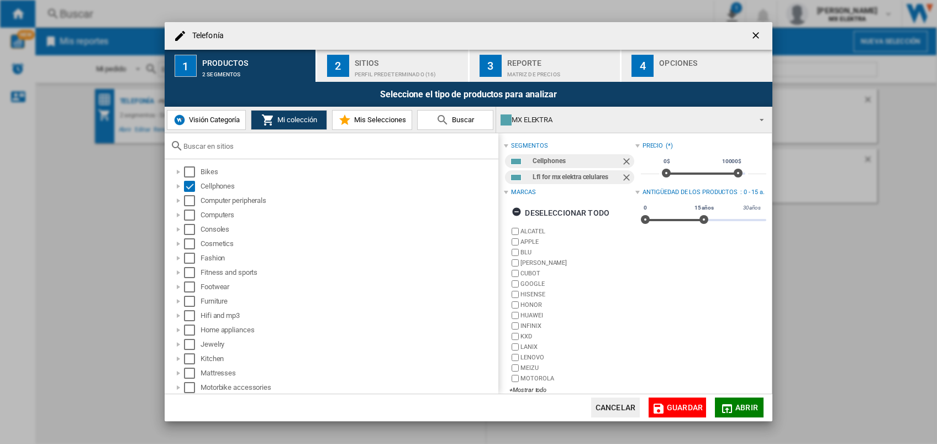
click at [369, 121] on span "Mis Selecciones" at bounding box center [378, 119] width 55 height 8
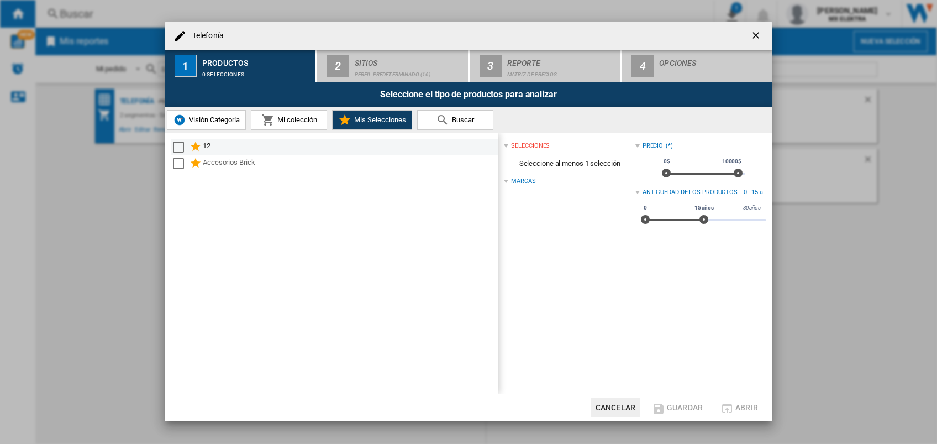
click at [180, 141] on div "Select" at bounding box center [178, 146] width 11 height 11
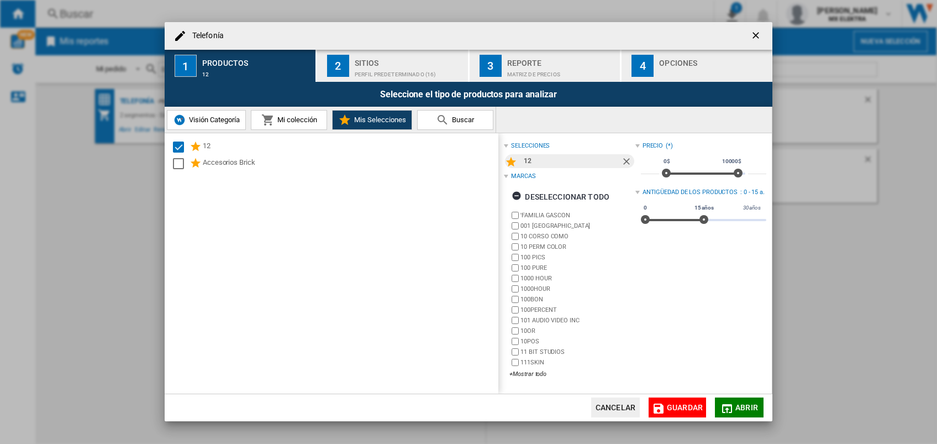
click at [422, 61] on div "Sitios" at bounding box center [409, 60] width 109 height 12
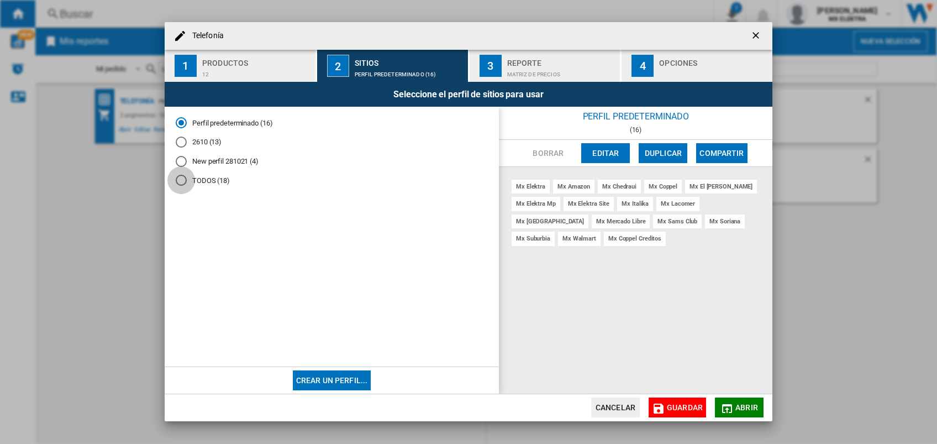
click at [180, 178] on div "TODOS (18)" at bounding box center [181, 180] width 11 height 11
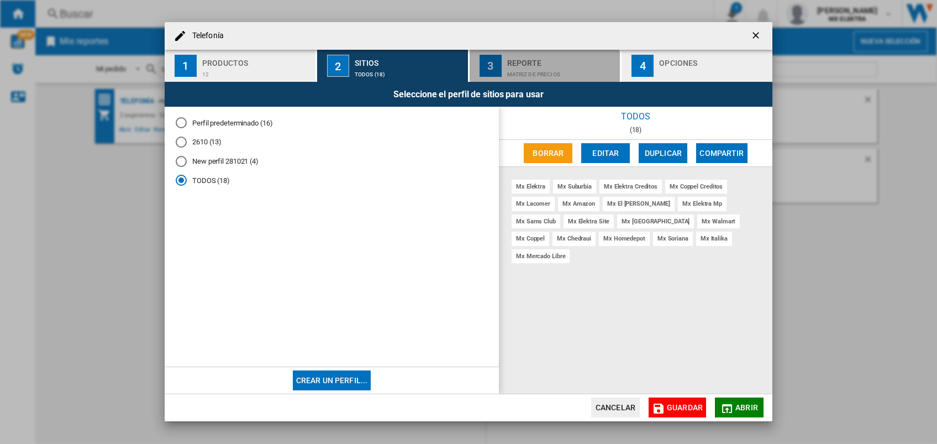
click at [590, 70] on div "Matriz de precios" at bounding box center [561, 72] width 109 height 12
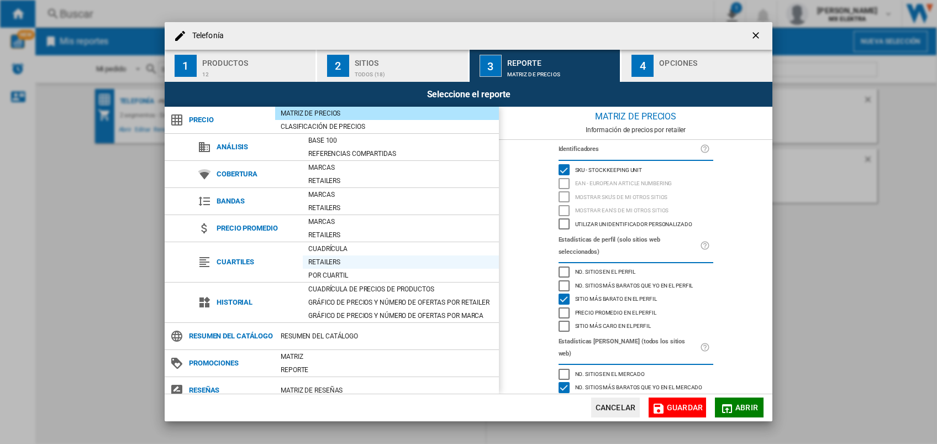
scroll to position [9, 0]
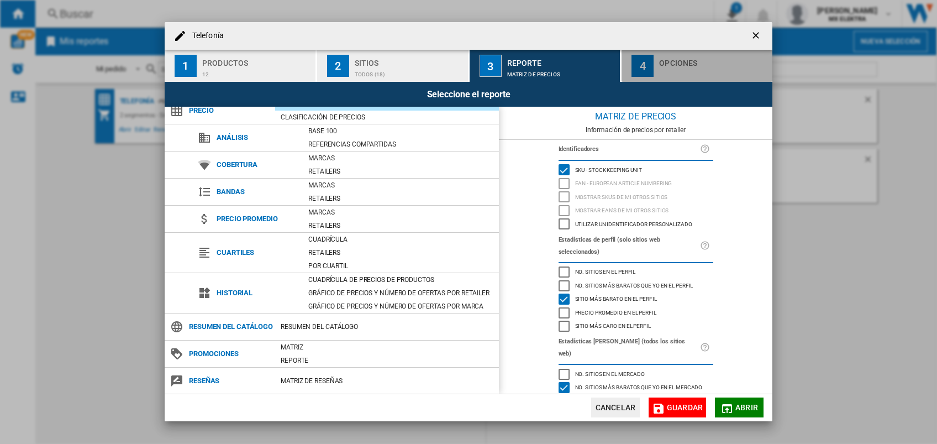
click at [677, 77] on button "4 Opciones" at bounding box center [696, 66] width 151 height 32
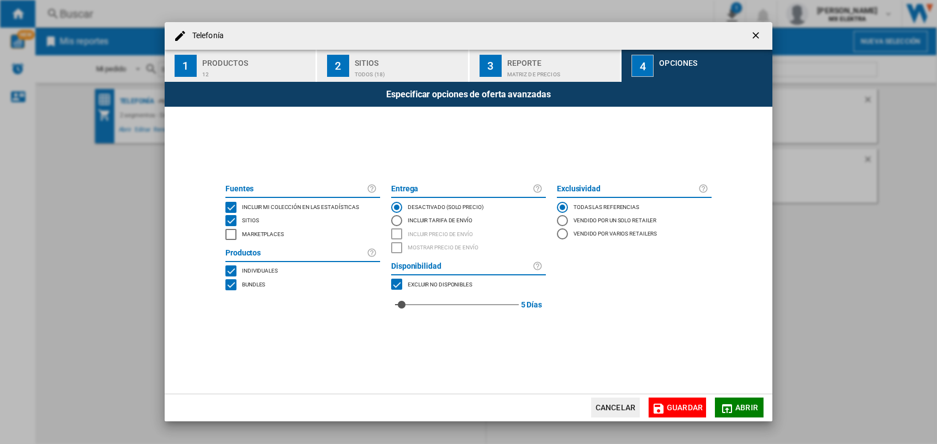
click at [728, 404] on md-icon "Telefonía 1 ..." at bounding box center [726, 408] width 13 height 13
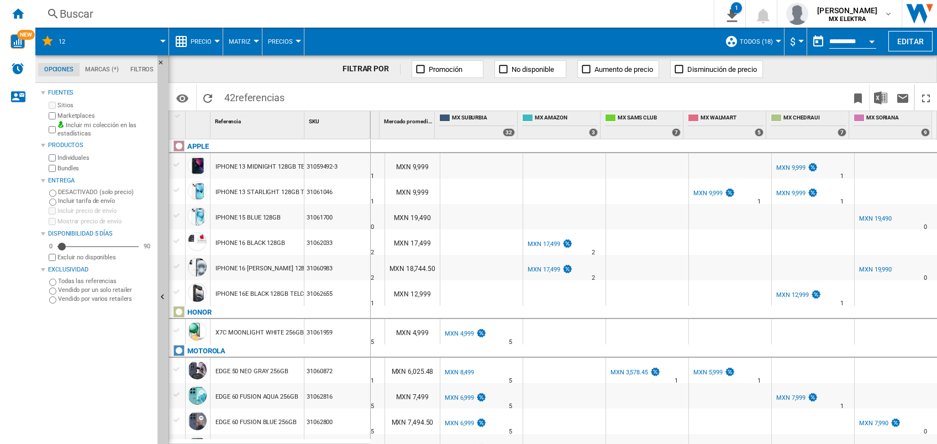
click at [930, 150] on div at bounding box center [895, 146] width 83 height 13
click at [106, 60] on md-tabs-canvas "Opciones Marcas (*) Filtros Opciones Marcas (*) Filtros" at bounding box center [101, 69] width 133 height 28
click at [104, 65] on md-tab-item "Marcas (*)" at bounding box center [102, 69] width 45 height 13
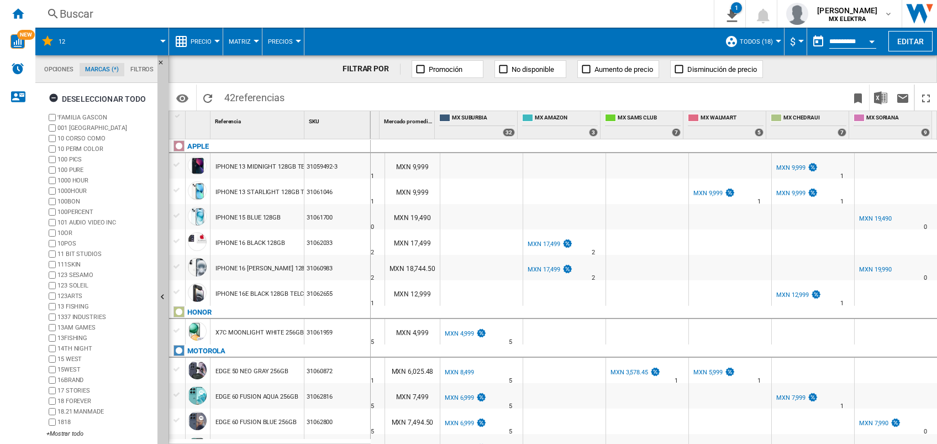
scroll to position [42, 0]
click at [146, 70] on md-tab-item "Filtros" at bounding box center [141, 69] width 35 height 13
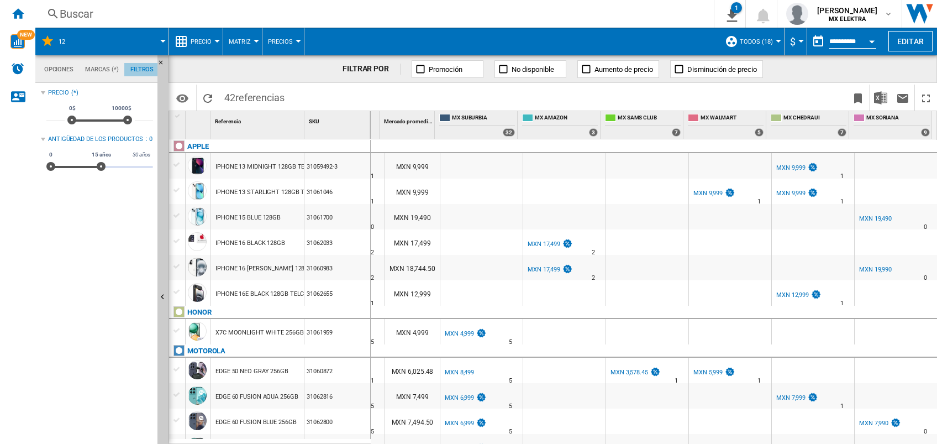
scroll to position [71, 0]
click at [905, 44] on button "Editar" at bounding box center [910, 41] width 44 height 20
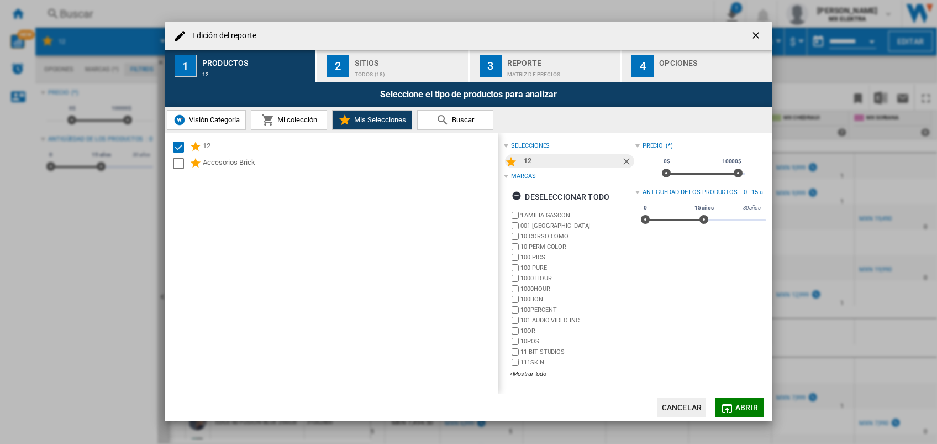
click at [389, 56] on div "Sitios" at bounding box center [409, 60] width 109 height 12
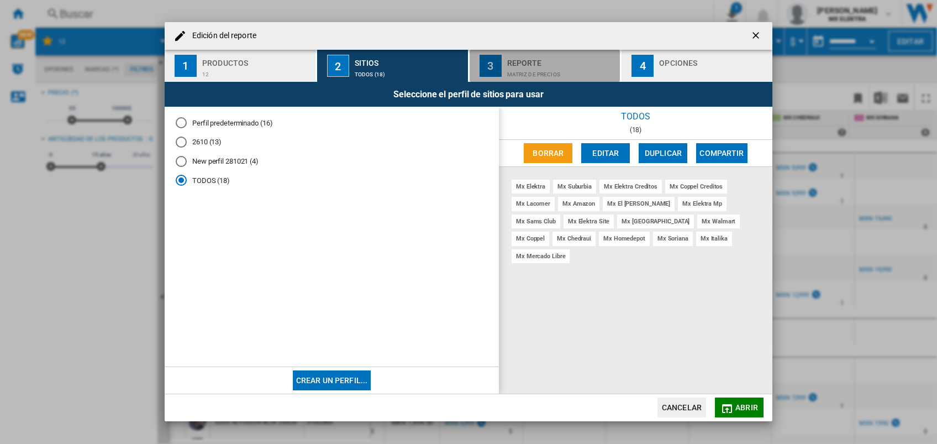
click at [536, 74] on div "Matriz de precios" at bounding box center [561, 72] width 109 height 12
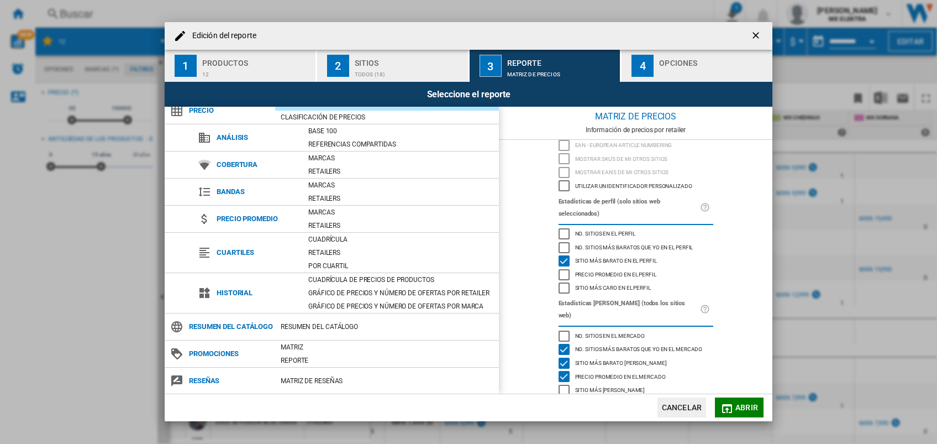
scroll to position [0, 0]
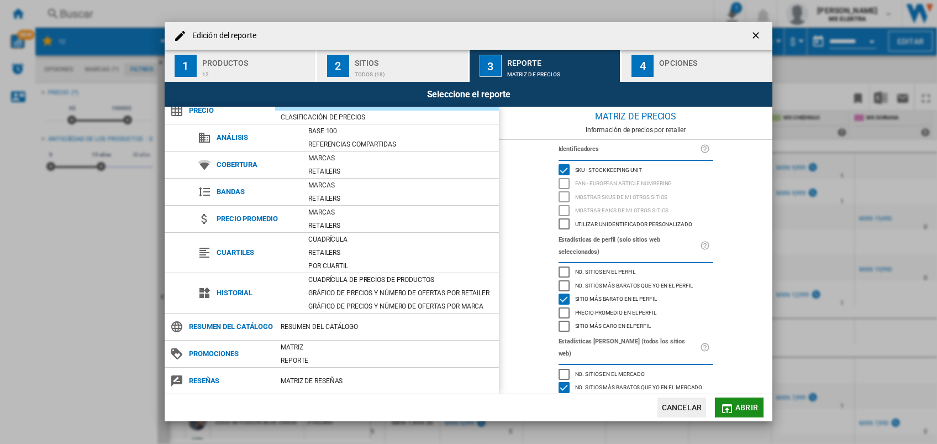
click at [734, 403] on button "Abrir" at bounding box center [739, 407] width 49 height 20
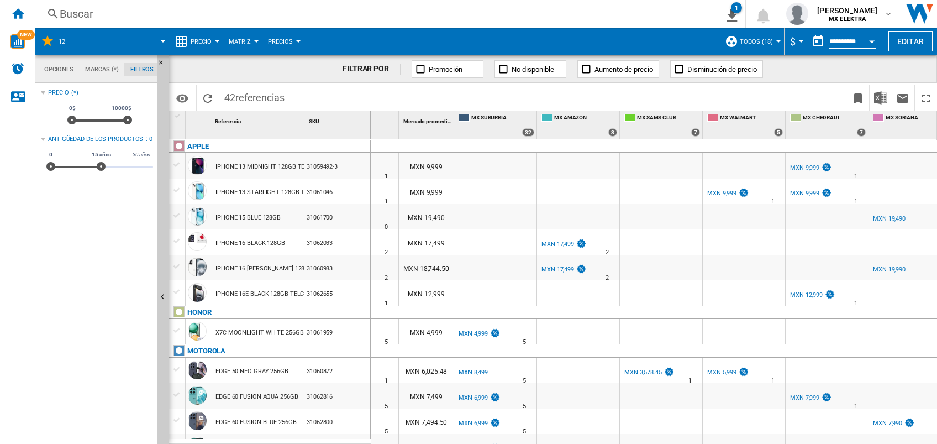
scroll to position [0, 212]
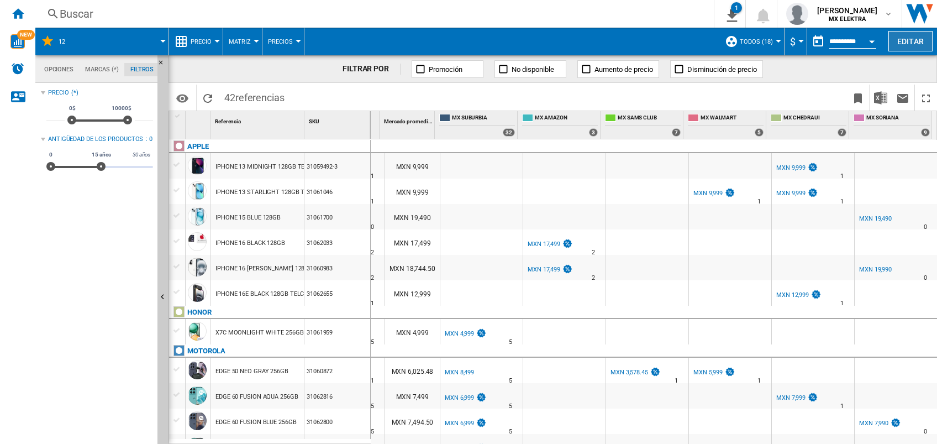
click at [903, 43] on button "Editar" at bounding box center [910, 41] width 44 height 20
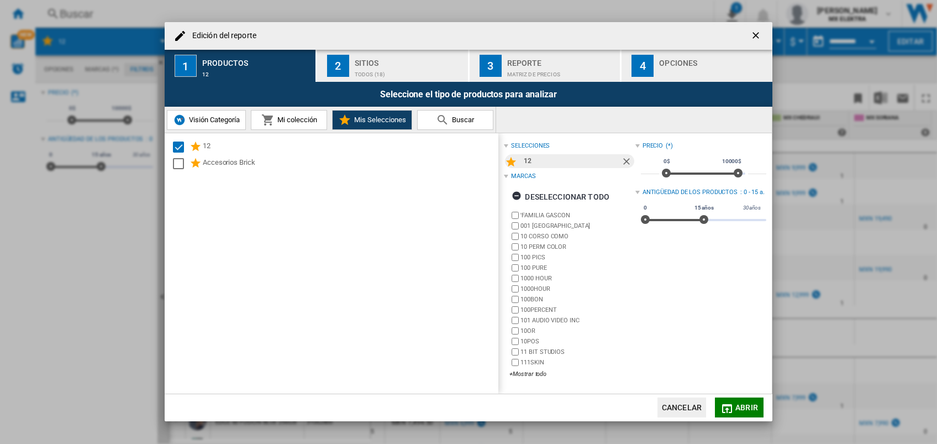
click at [673, 67] on div "Edición del ..." at bounding box center [713, 72] width 109 height 12
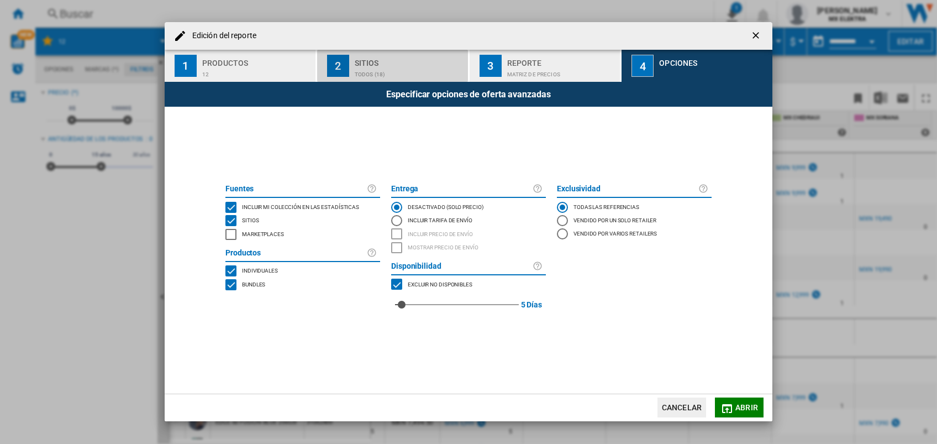
click at [353, 60] on button "2 Sitios TODOS (18)" at bounding box center [393, 66] width 152 height 32
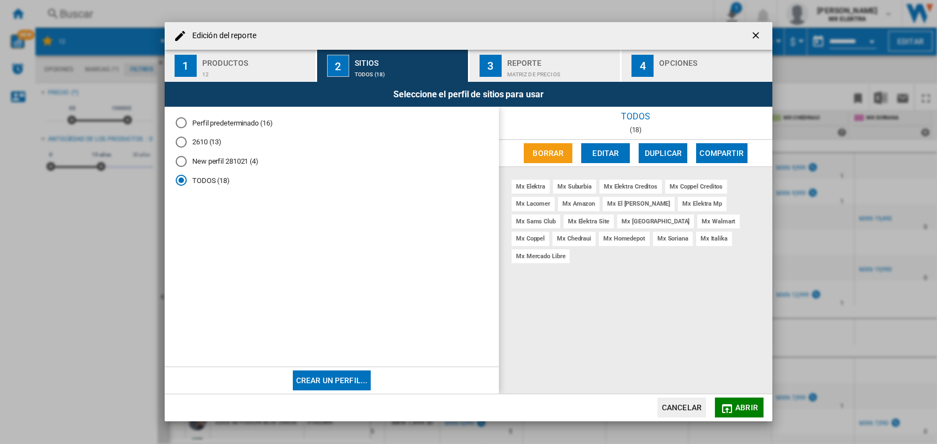
click at [549, 231] on div "mx coppel" at bounding box center [530, 238] width 38 height 14
click at [595, 157] on button "Editar" at bounding box center [605, 153] width 49 height 20
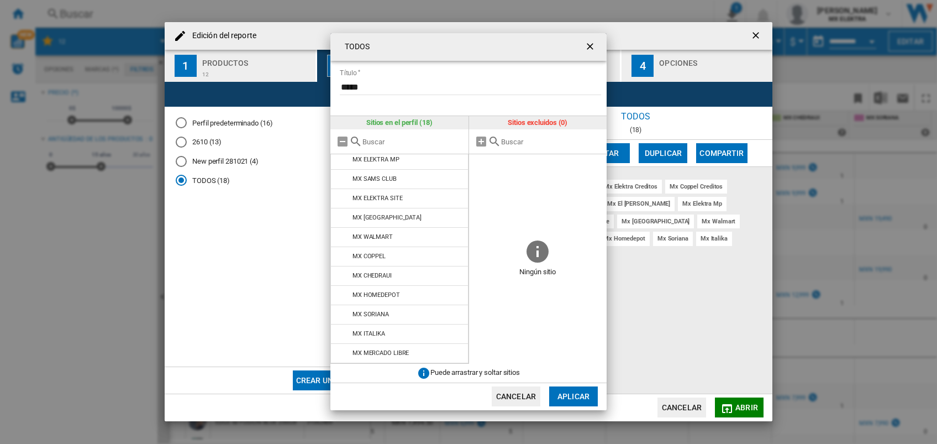
scroll to position [0, 0]
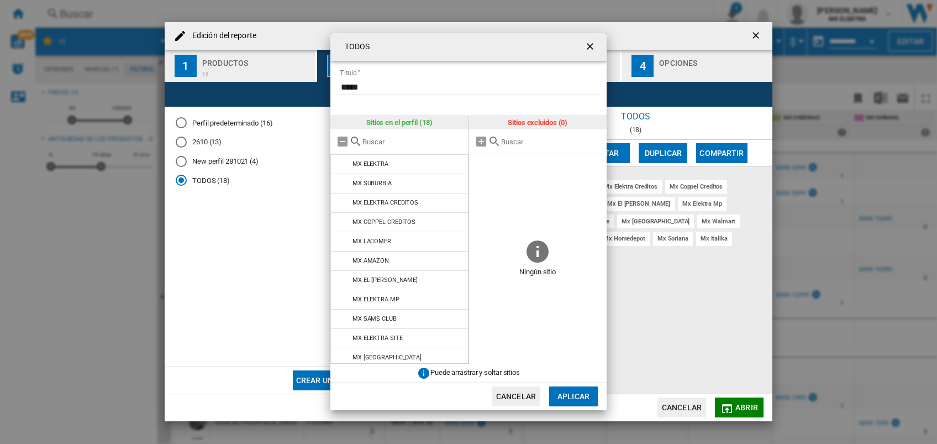
click at [573, 397] on button "Aplicar" at bounding box center [573, 396] width 49 height 20
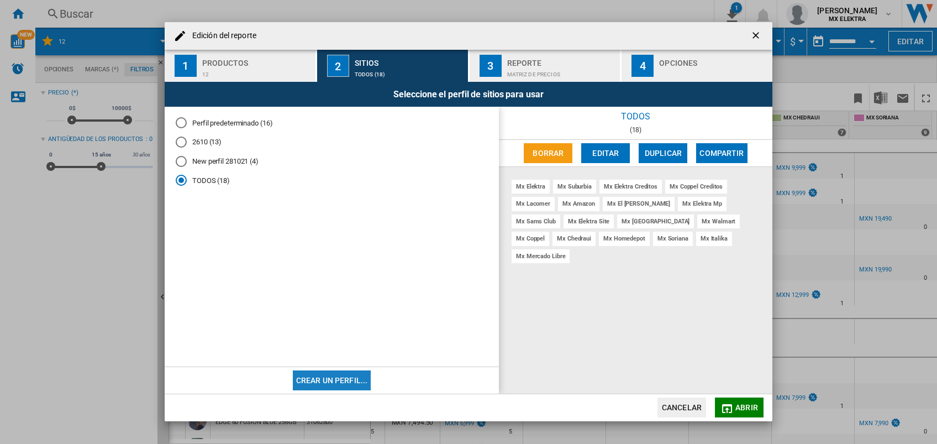
click at [322, 381] on button "Crear un perfil..." at bounding box center [332, 380] width 78 height 20
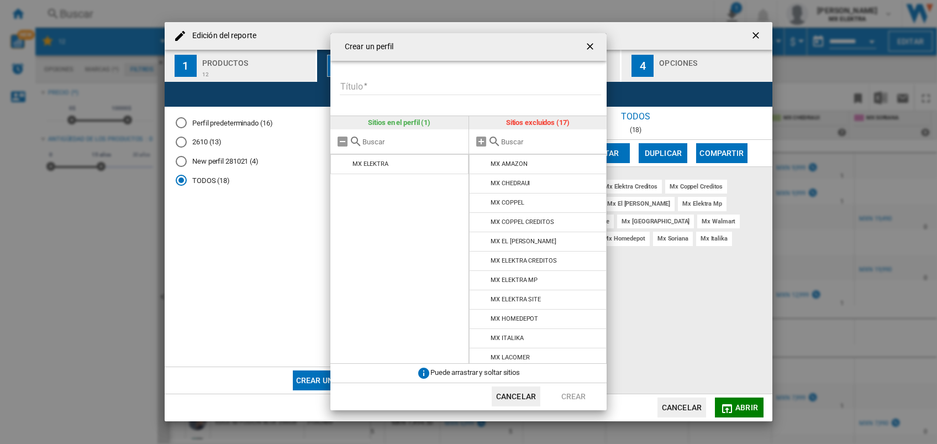
click at [402, 85] on input "Título" at bounding box center [470, 86] width 261 height 17
type input "*"
type input "***"
click at [577, 398] on button "Crear" at bounding box center [573, 396] width 49 height 20
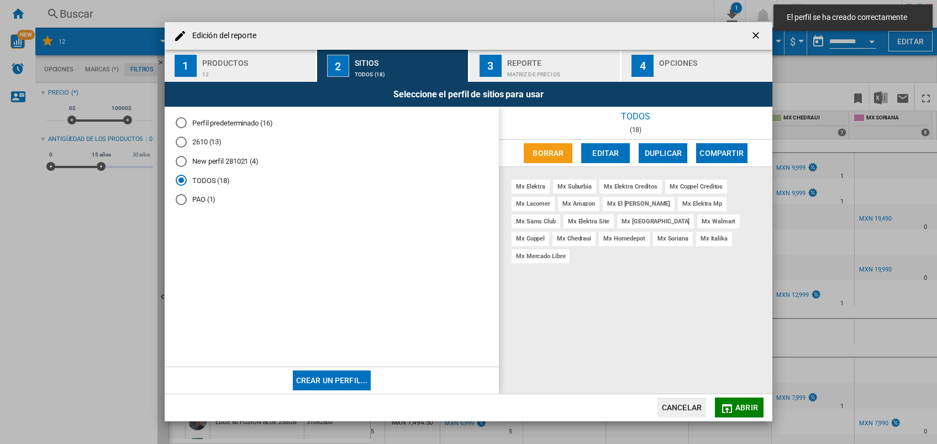
click at [188, 201] on md-radio-button "PAO (1)" at bounding box center [332, 199] width 312 height 10
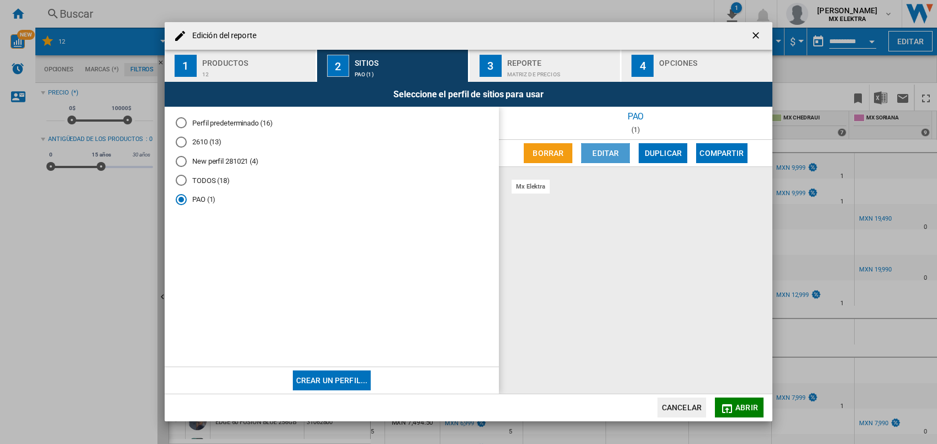
click at [607, 157] on button "Editar" at bounding box center [605, 153] width 49 height 20
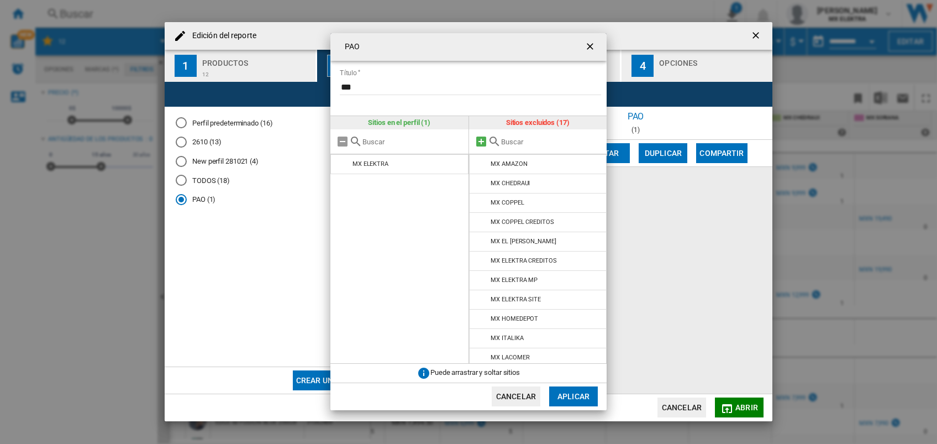
click at [482, 141] on md-icon "PAO Título ..." at bounding box center [480, 141] width 13 height 13
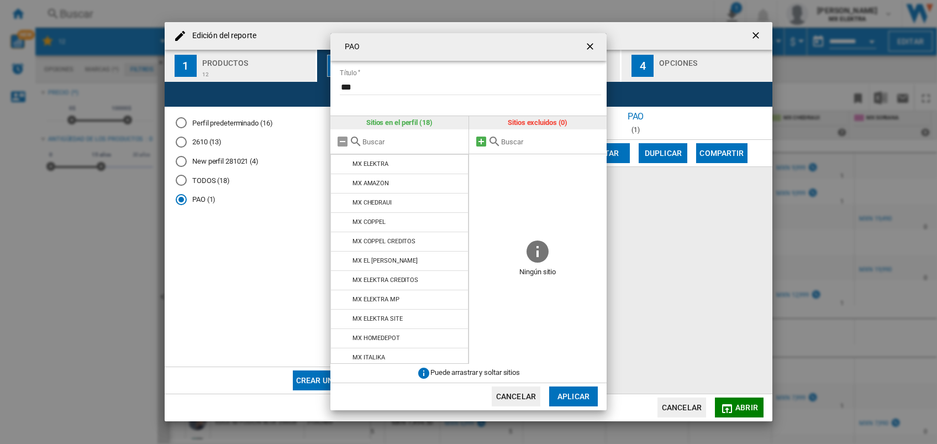
click at [482, 141] on md-icon "PAO Título ..." at bounding box center [480, 141] width 13 height 13
click at [563, 389] on button "Aplicar" at bounding box center [573, 396] width 49 height 20
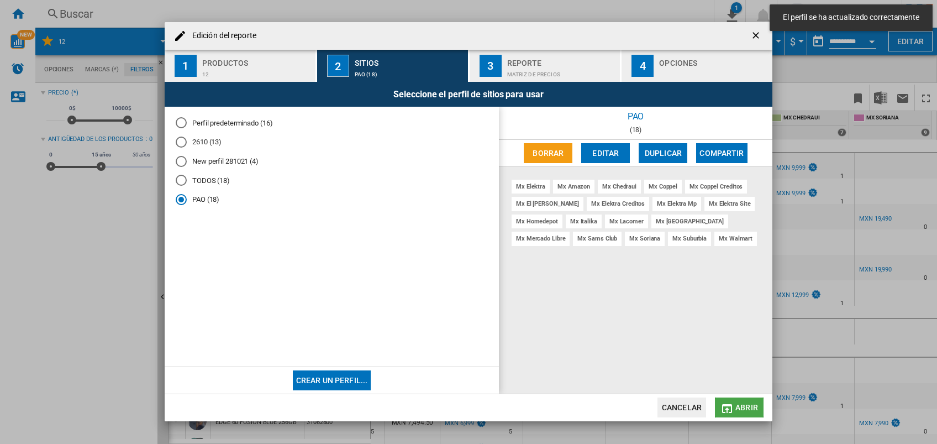
click at [737, 402] on button "Abrir" at bounding box center [739, 407] width 49 height 20
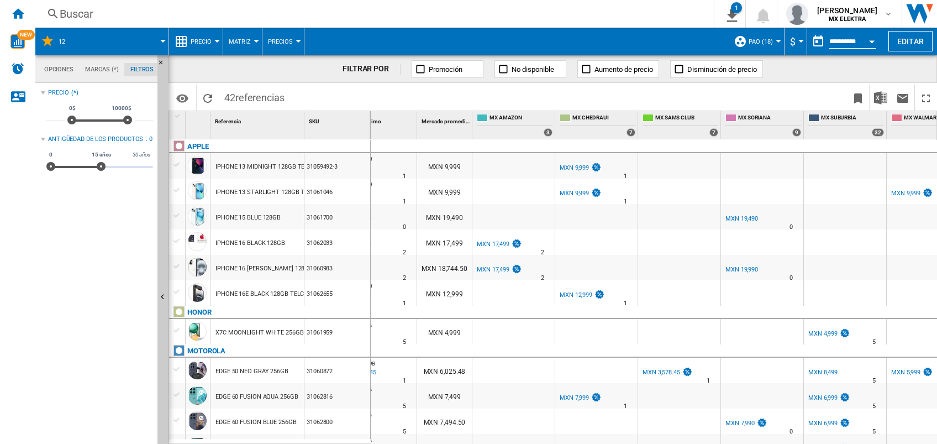
scroll to position [0, 212]
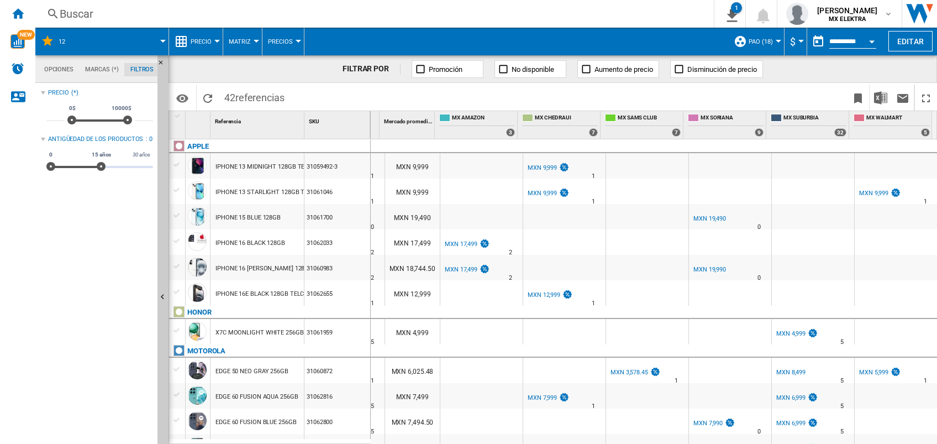
click at [775, 40] on div at bounding box center [778, 41] width 6 height 3
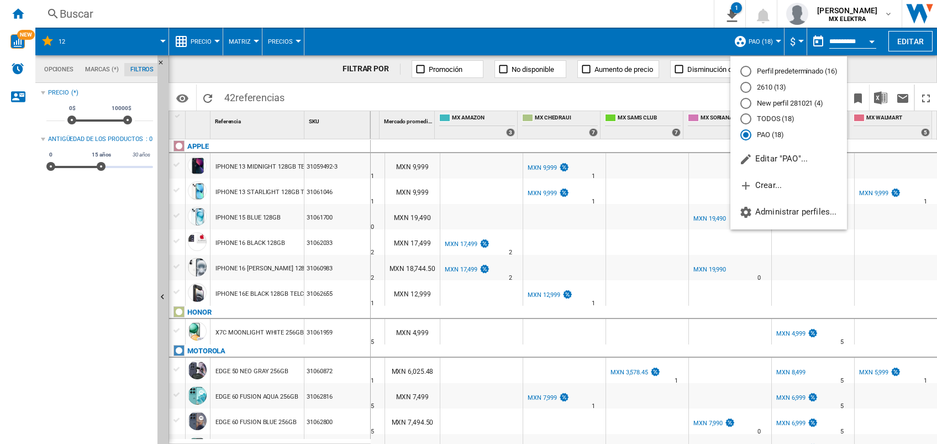
click at [810, 268] on md-backdrop at bounding box center [468, 222] width 937 height 444
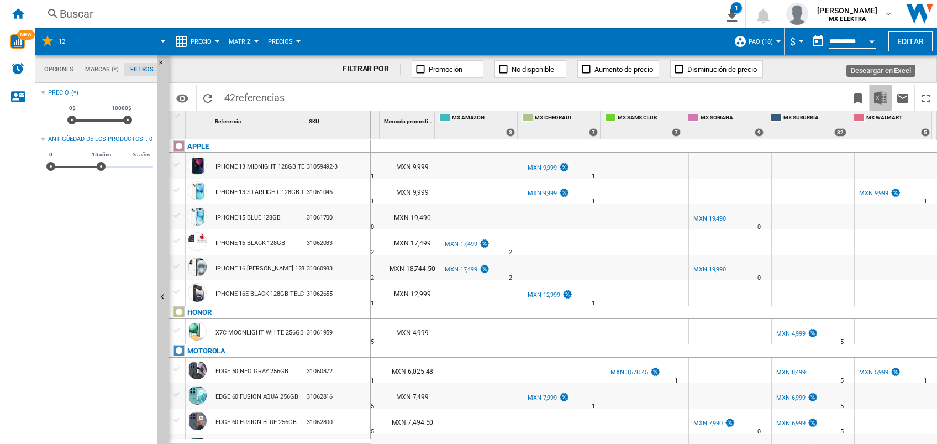
click at [884, 98] on img "Descargar en Excel" at bounding box center [880, 97] width 13 height 13
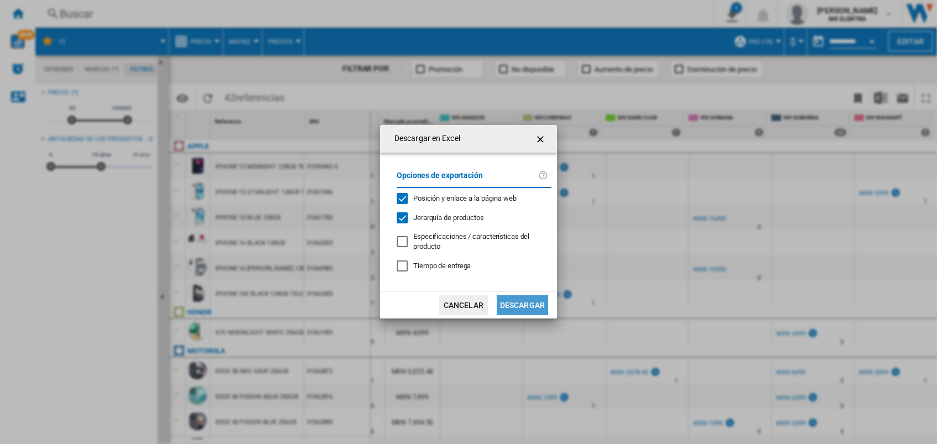
click at [508, 302] on button "Descargar" at bounding box center [522, 305] width 51 height 20
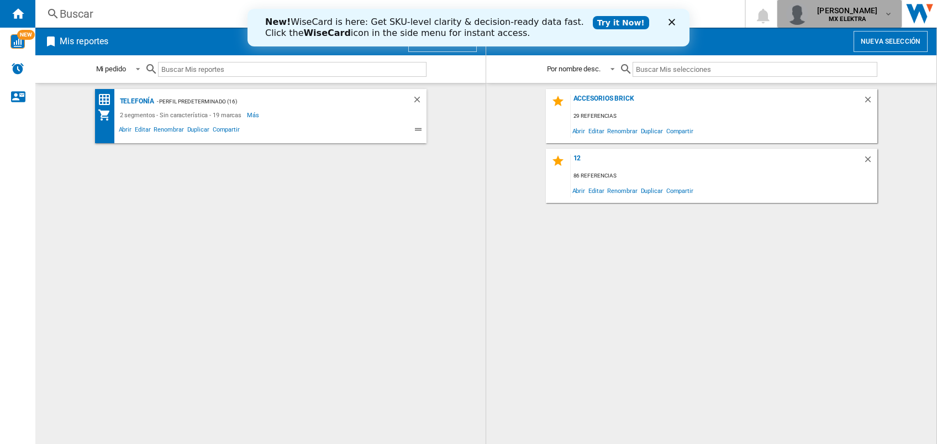
click at [888, 13] on md-icon "button" at bounding box center [888, 13] width 9 height 9
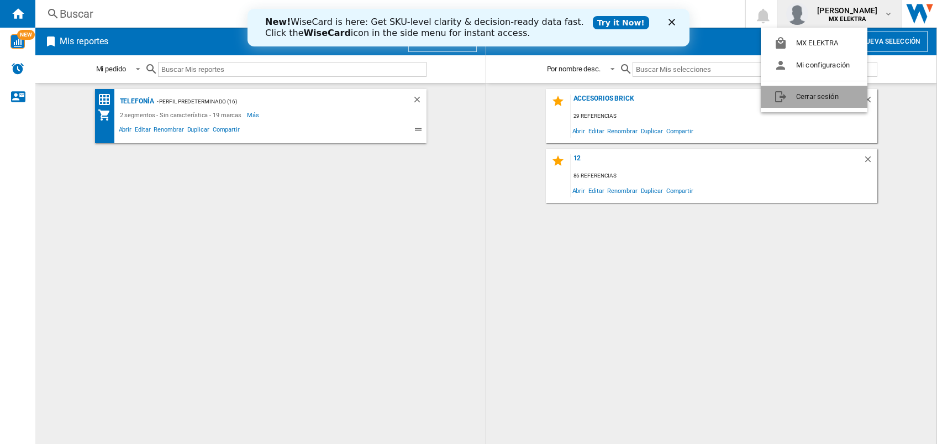
click at [800, 94] on button "Cerrar sesión" at bounding box center [814, 97] width 107 height 22
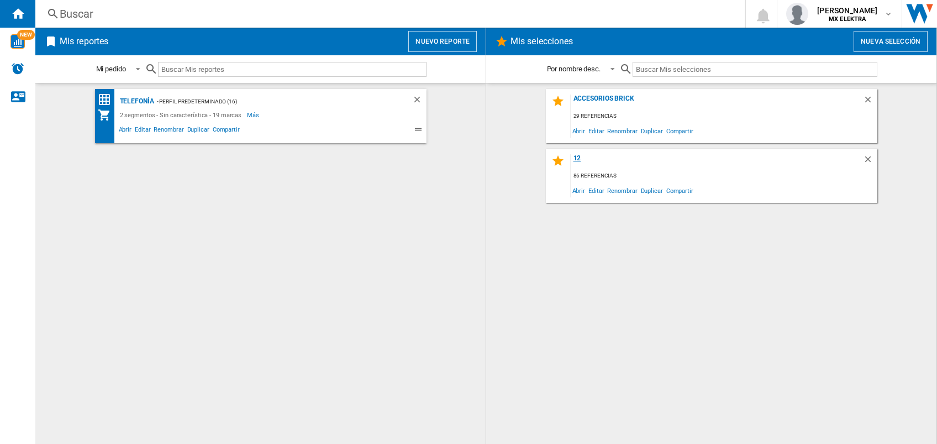
click at [579, 159] on div "12" at bounding box center [717, 161] width 292 height 15
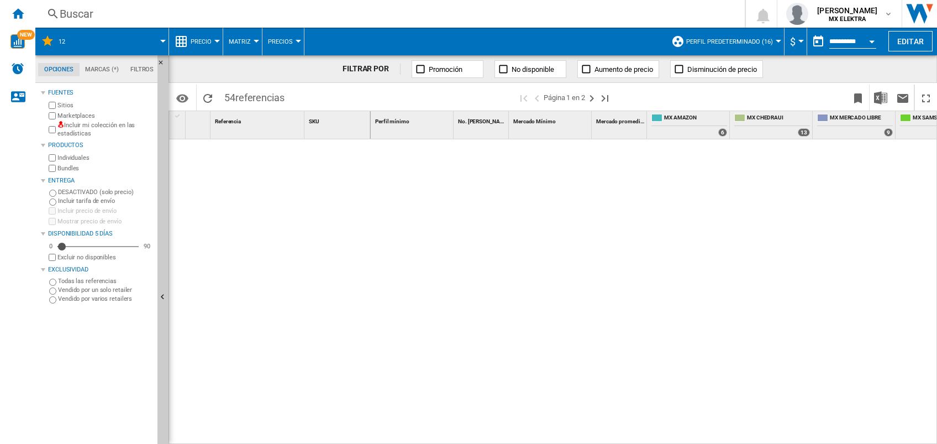
click at [768, 40] on span "Perfil predeterminado (16)" at bounding box center [729, 41] width 87 height 7
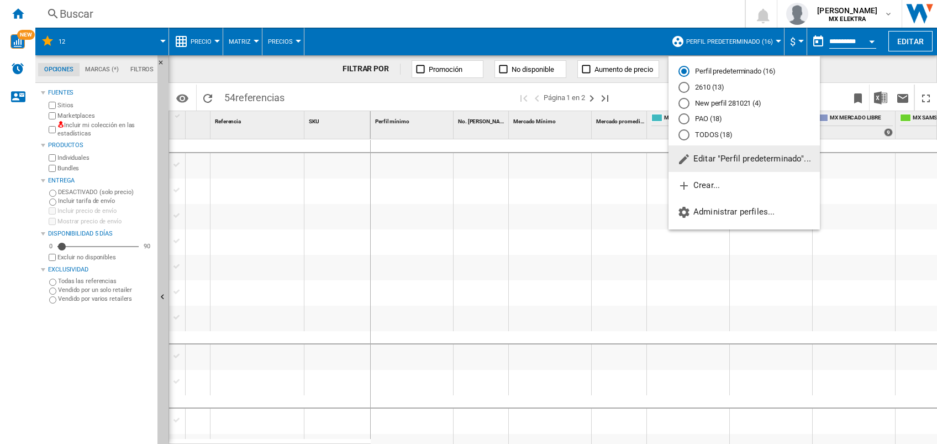
click at [703, 131] on md-radio-button "TODOS (18)" at bounding box center [743, 135] width 131 height 10
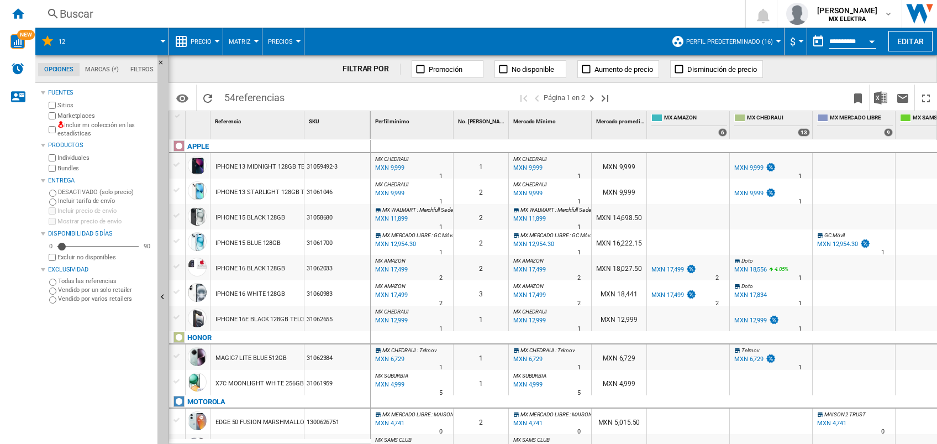
click at [684, 133] on span at bounding box center [684, 131] width 67 height 9
click at [767, 38] on span "Perfil predeterminado (16)" at bounding box center [729, 41] width 87 height 7
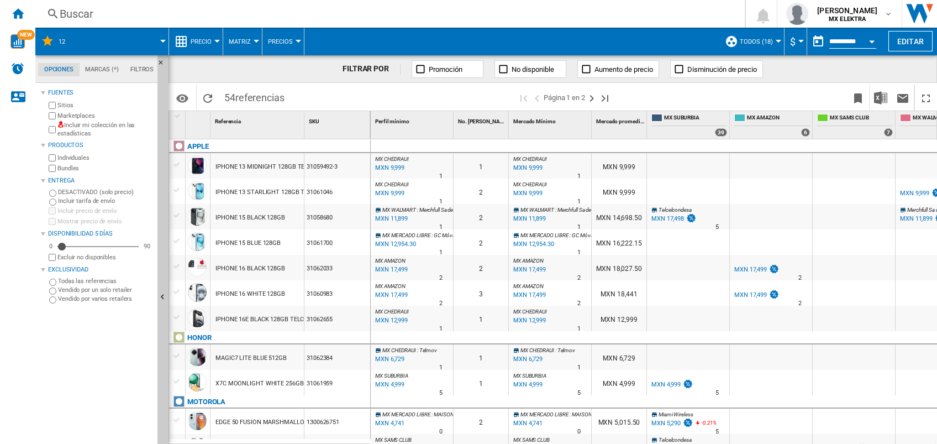
drag, startPoint x: 936, startPoint y: 181, endPoint x: 921, endPoint y: 255, distance: 75.0
click at [921, 255] on md-backdrop at bounding box center [468, 222] width 937 height 444
drag, startPoint x: 862, startPoint y: 254, endPoint x: 750, endPoint y: 259, distance: 112.2
click at [750, 259] on md-backdrop at bounding box center [468, 222] width 937 height 444
click at [748, 235] on md-backdrop at bounding box center [468, 222] width 937 height 444
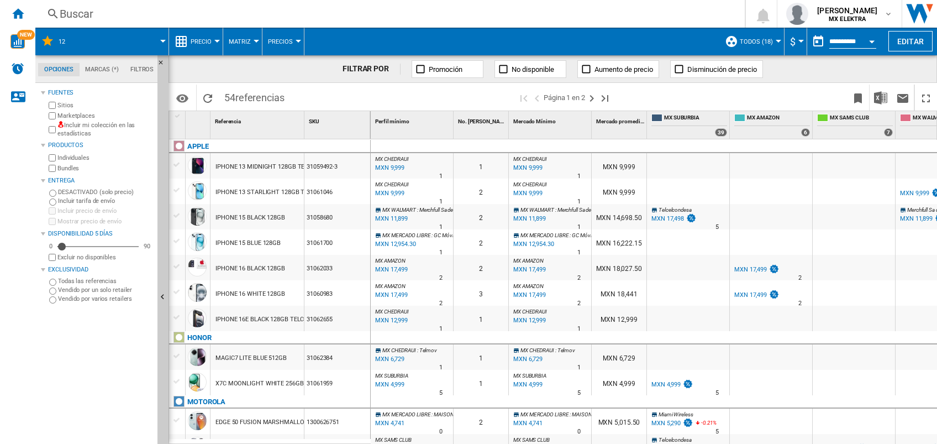
drag, startPoint x: 584, startPoint y: 439, endPoint x: 785, endPoint y: 425, distance: 202.0
click at [658, 442] on md-backdrop at bounding box center [468, 222] width 937 height 444
click at [788, 437] on md-backdrop at bounding box center [468, 222] width 937 height 444
click at [788, 441] on md-backdrop at bounding box center [468, 222] width 937 height 444
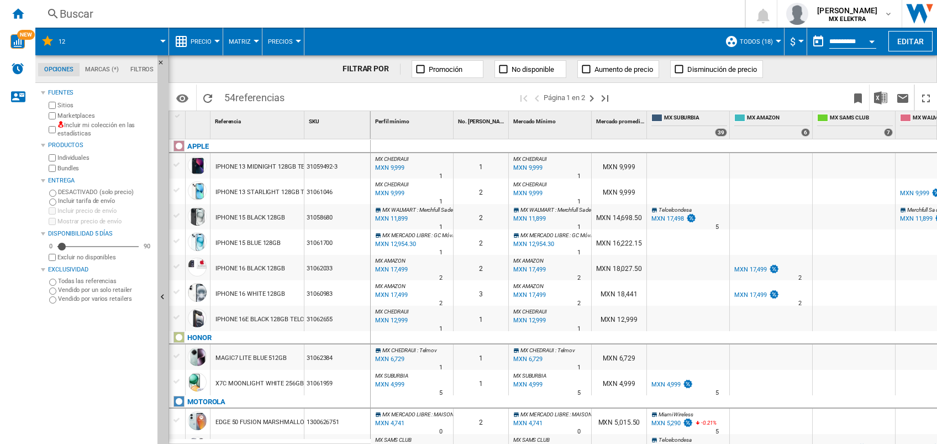
click at [788, 438] on md-backdrop at bounding box center [468, 222] width 937 height 444
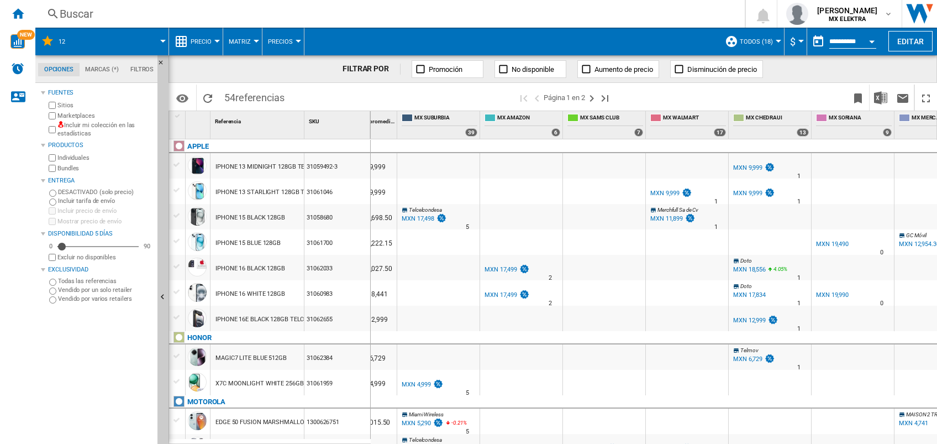
scroll to position [0, 295]
